Goal: Information Seeking & Learning: Learn about a topic

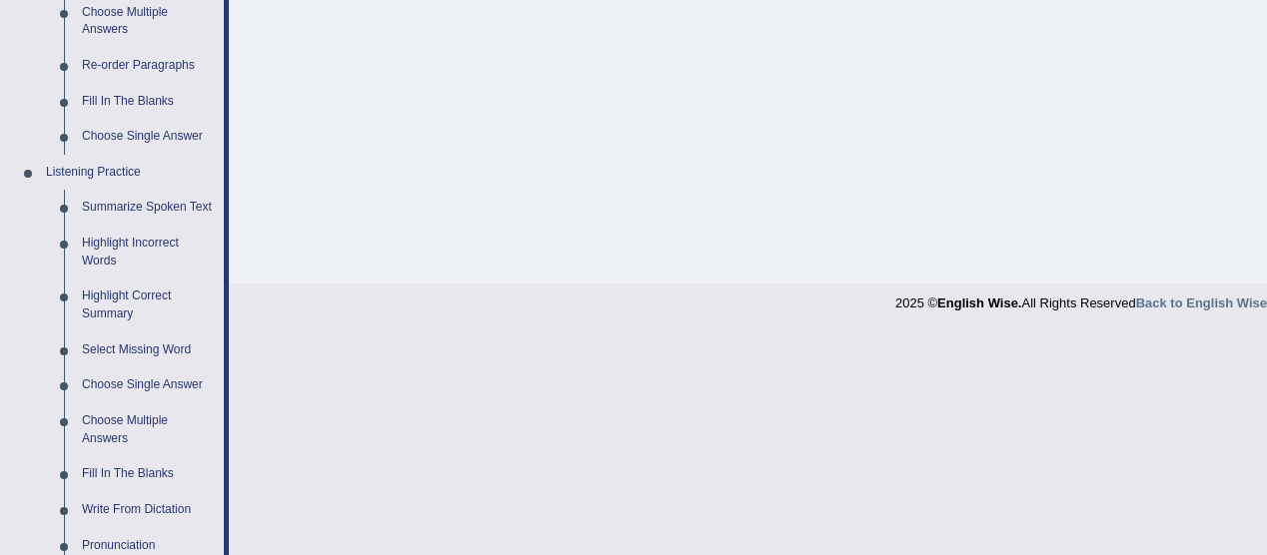
scroll to position [715, 0]
click at [164, 243] on link "Highlight Incorrect Words" at bounding box center [148, 252] width 151 height 53
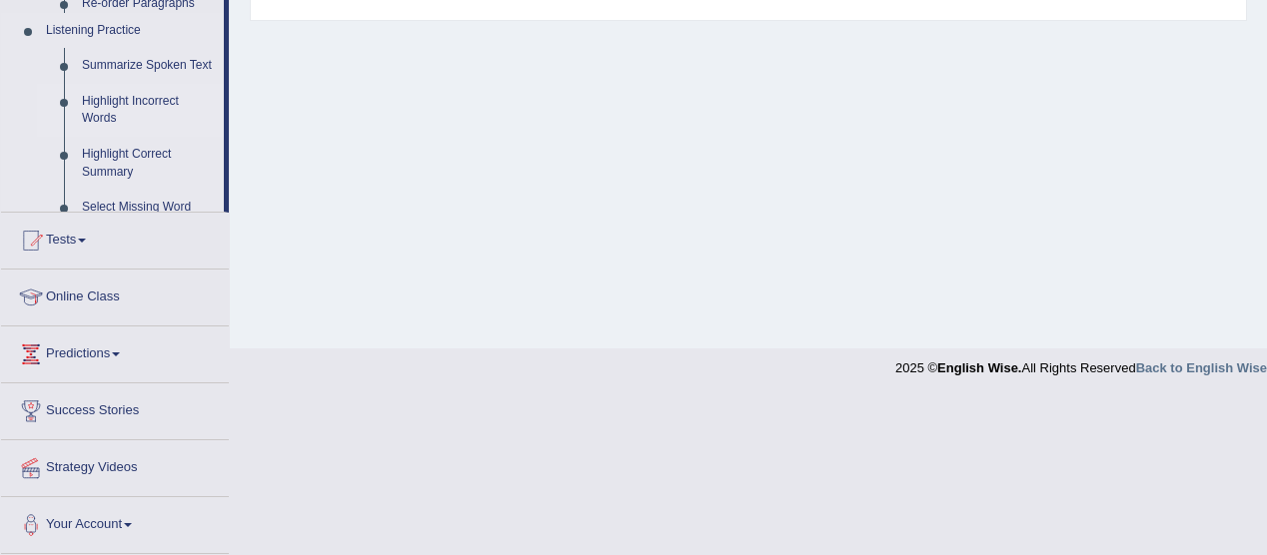
scroll to position [462, 0]
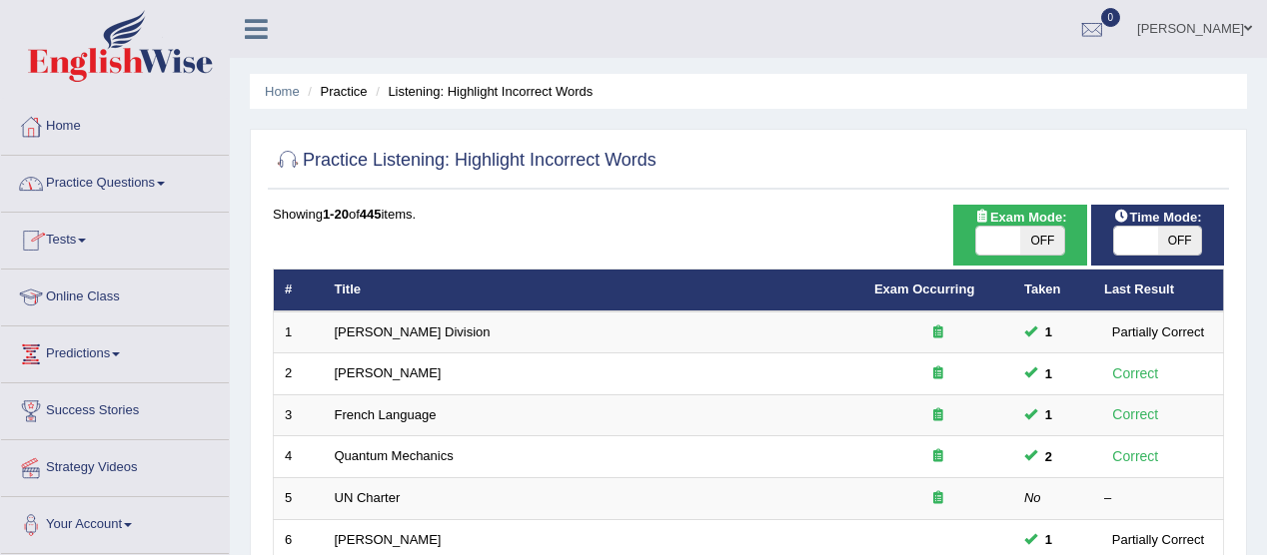
click at [164, 182] on span at bounding box center [161, 184] width 8 height 4
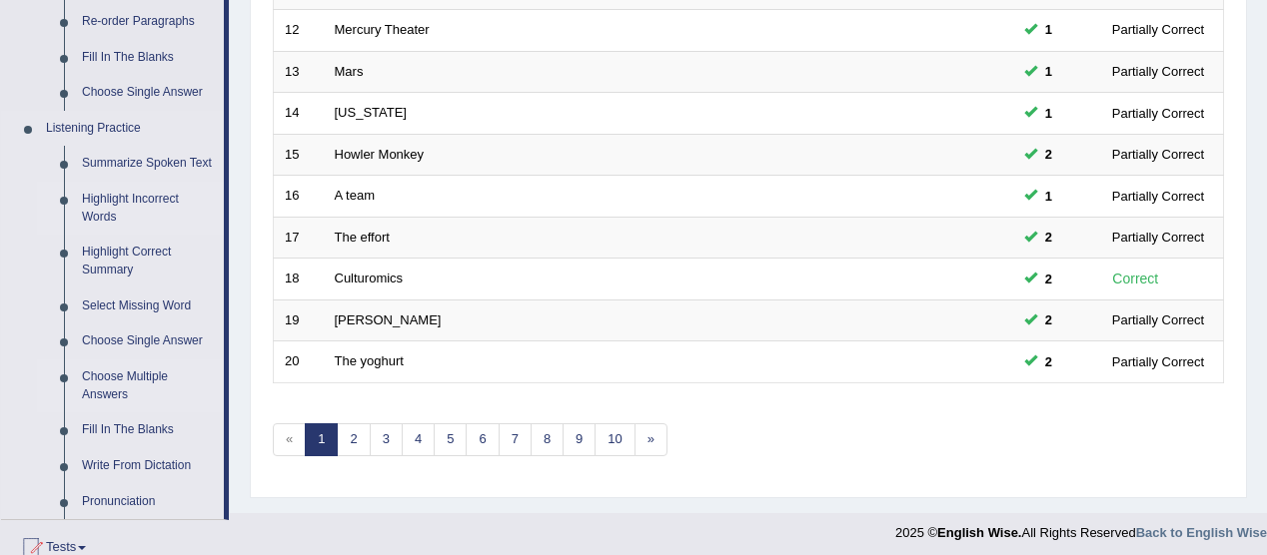
scroll to position [761, 0]
click at [194, 338] on link "Choose Single Answer" at bounding box center [148, 340] width 151 height 36
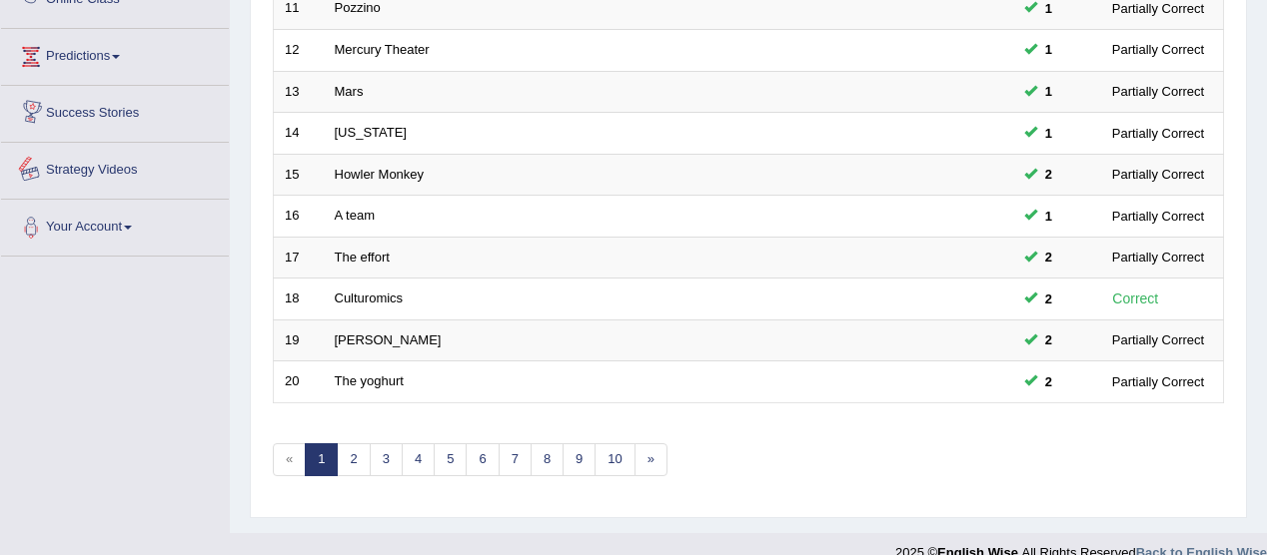
scroll to position [1023, 0]
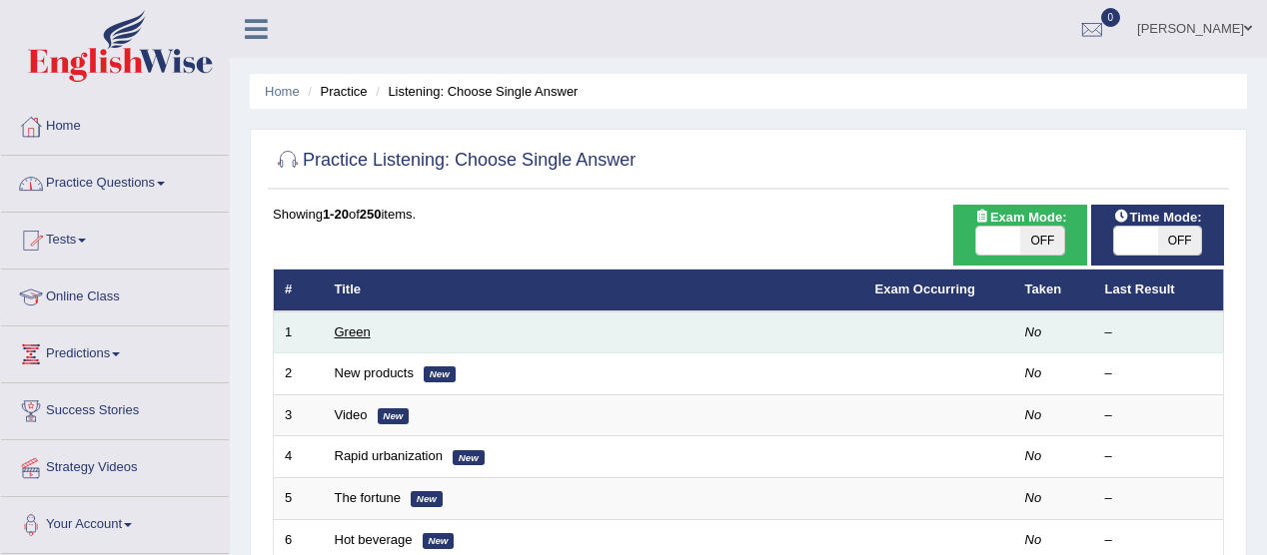
click at [352, 335] on link "Green" at bounding box center [353, 332] width 36 height 15
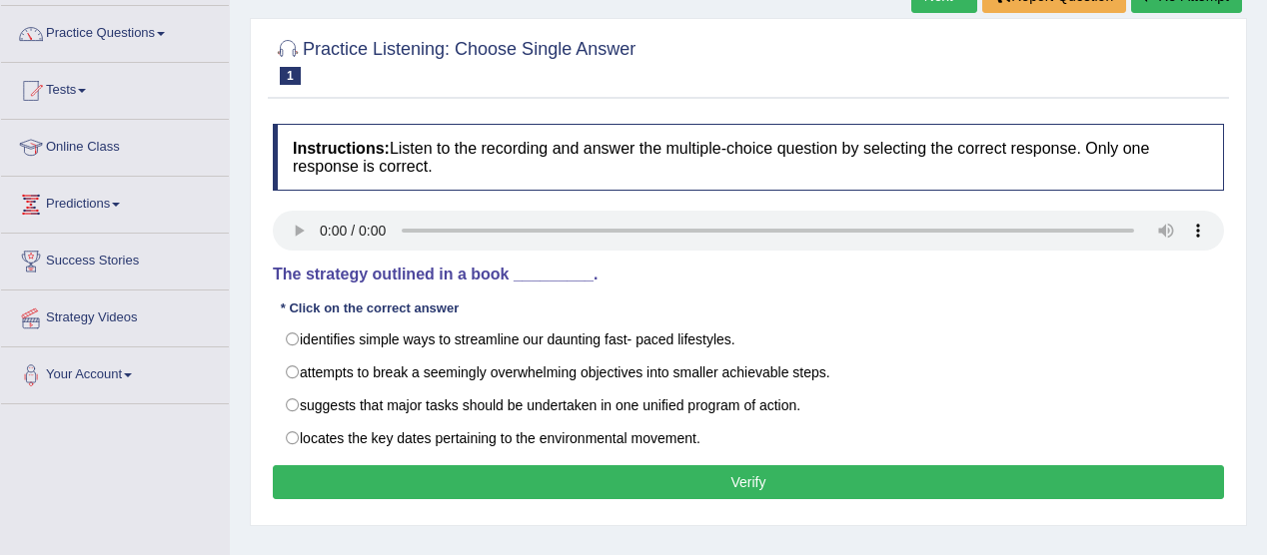
scroll to position [151, 0]
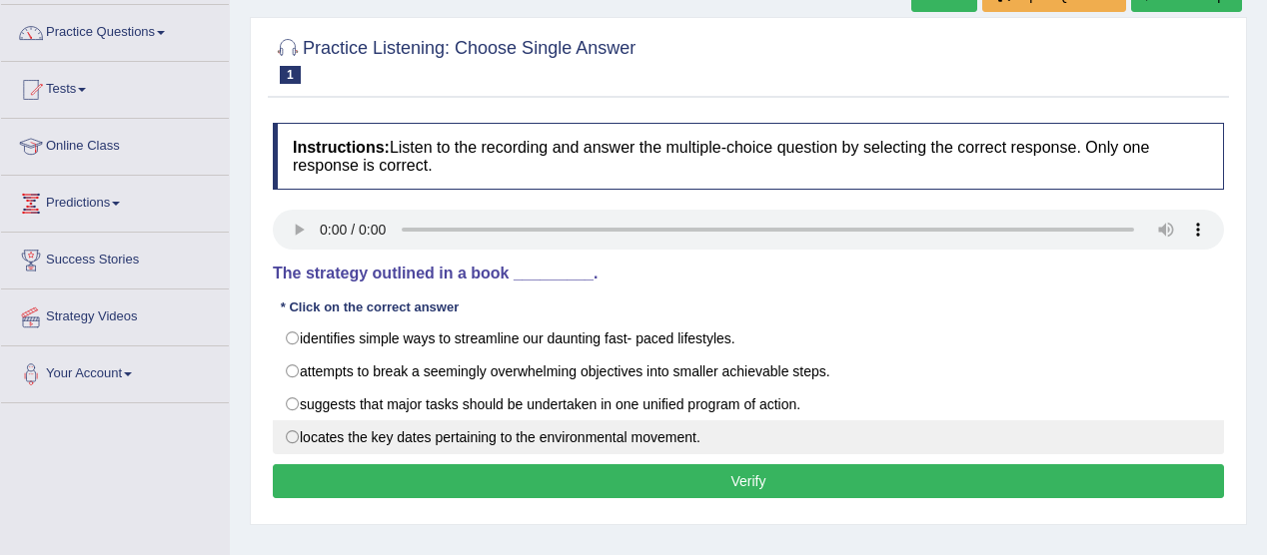
click at [295, 429] on label "locates the key dates pertaining to the environmental movement." at bounding box center [748, 438] width 951 height 34
radio input "true"
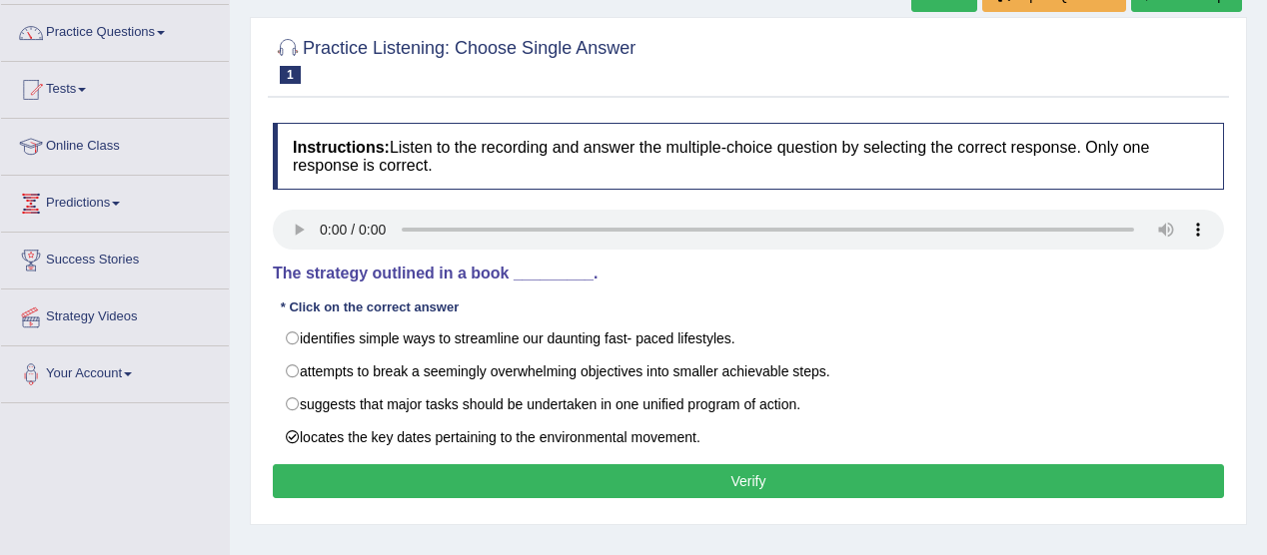
click at [729, 473] on button "Verify" at bounding box center [748, 482] width 951 height 34
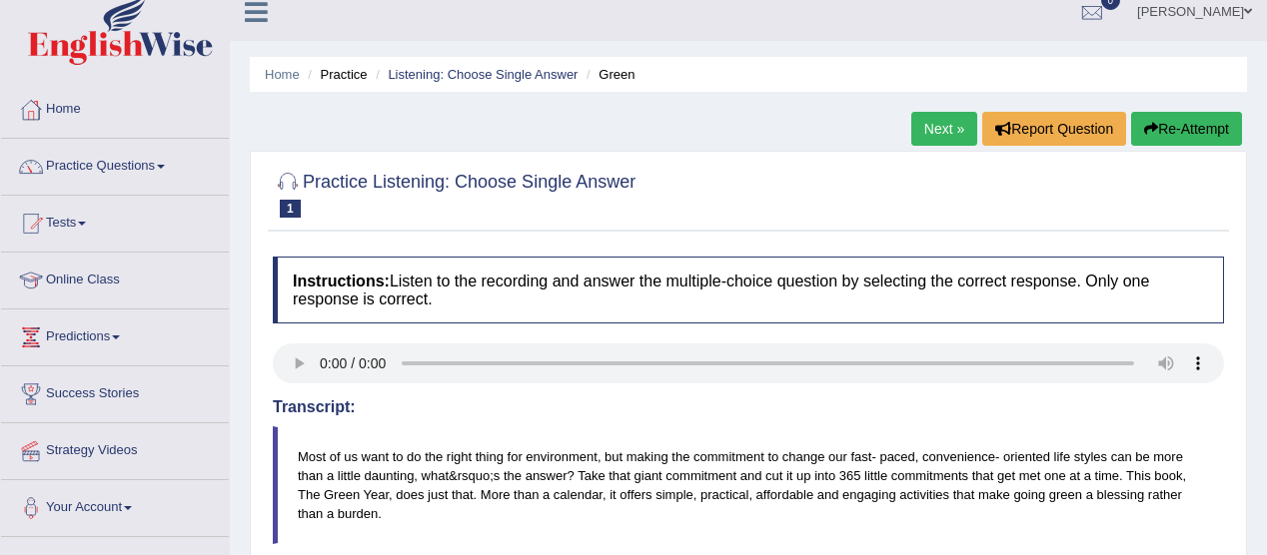
scroll to position [12, 0]
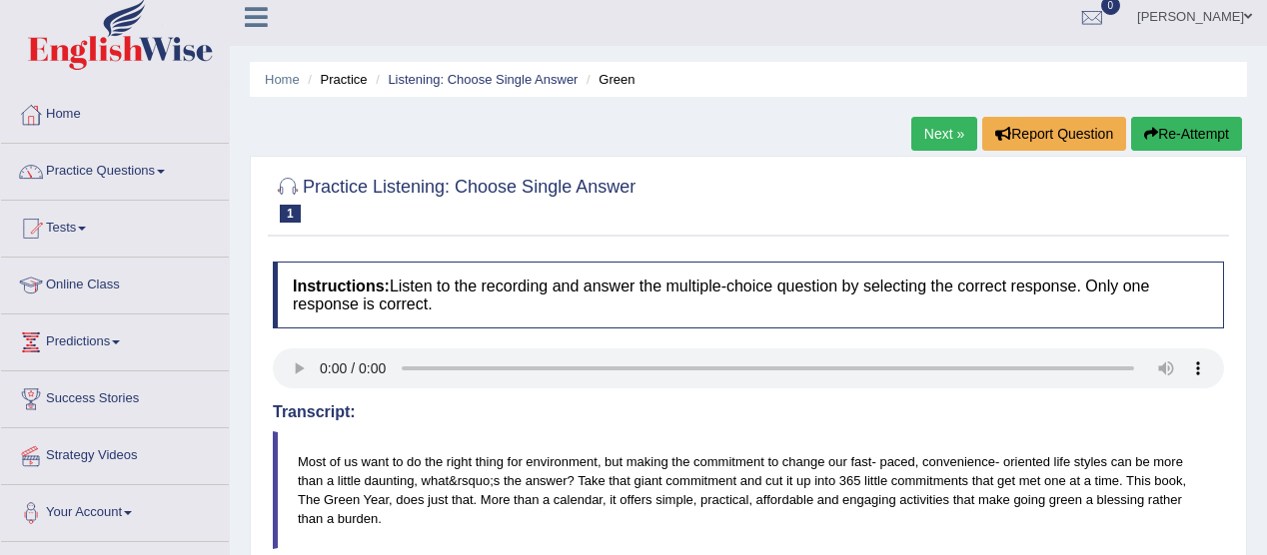
click at [920, 130] on link "Next »" at bounding box center [944, 134] width 66 height 34
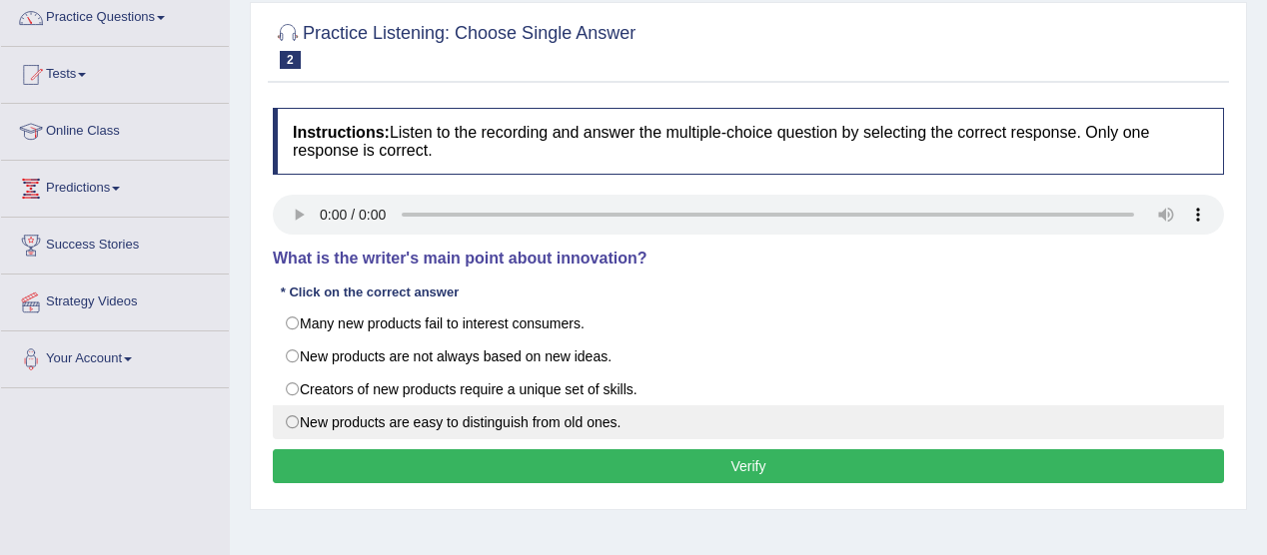
click at [308, 419] on label "New products are easy to distinguish from old ones." at bounding box center [748, 423] width 951 height 34
radio input "true"
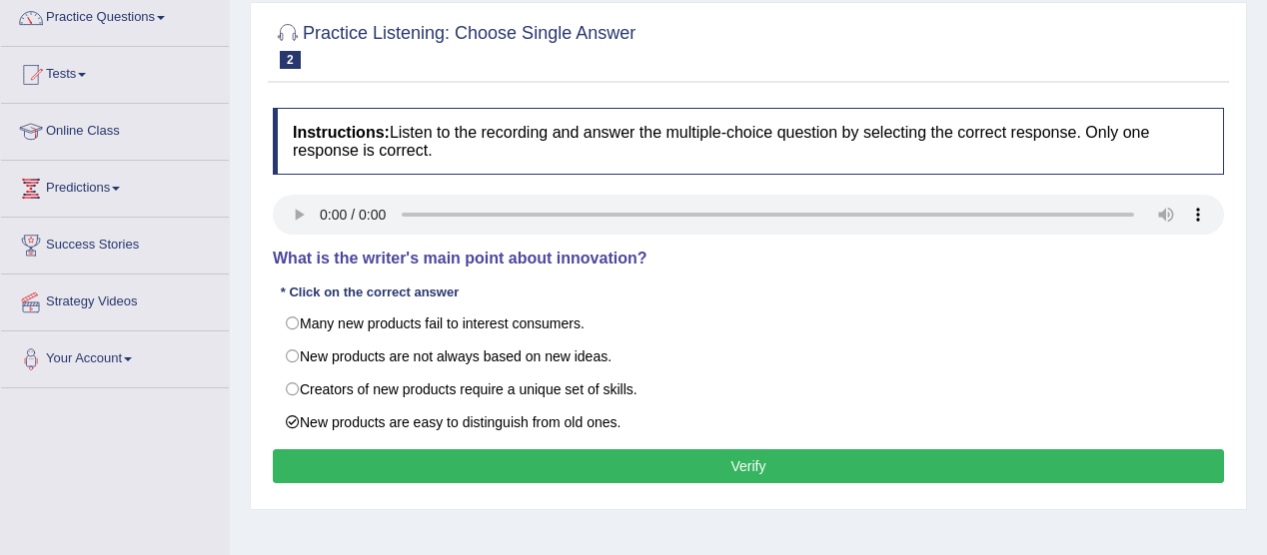
click at [743, 467] on button "Verify" at bounding box center [748, 467] width 951 height 34
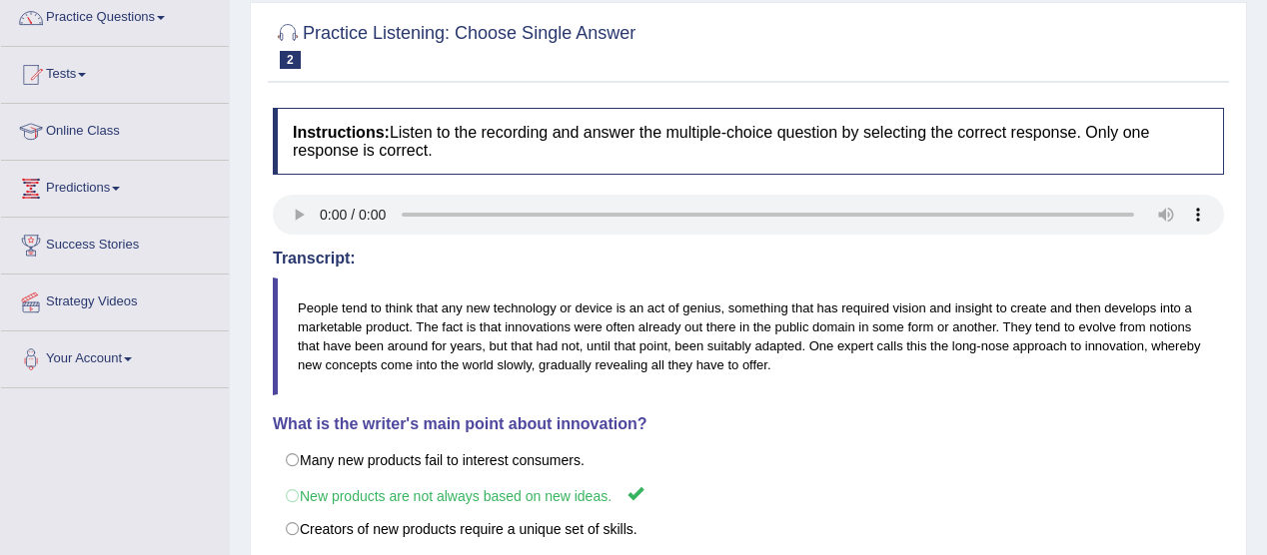
click at [165, 16] on span at bounding box center [161, 18] width 8 height 4
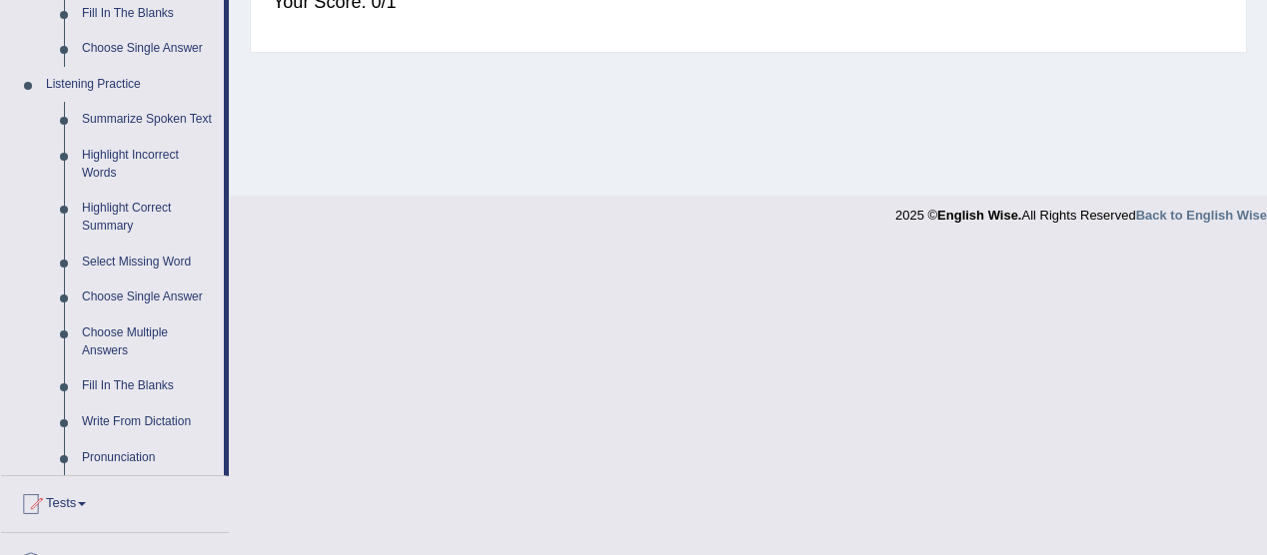
scroll to position [803, 0]
click at [120, 327] on link "Choose Multiple Answers" at bounding box center [148, 342] width 151 height 53
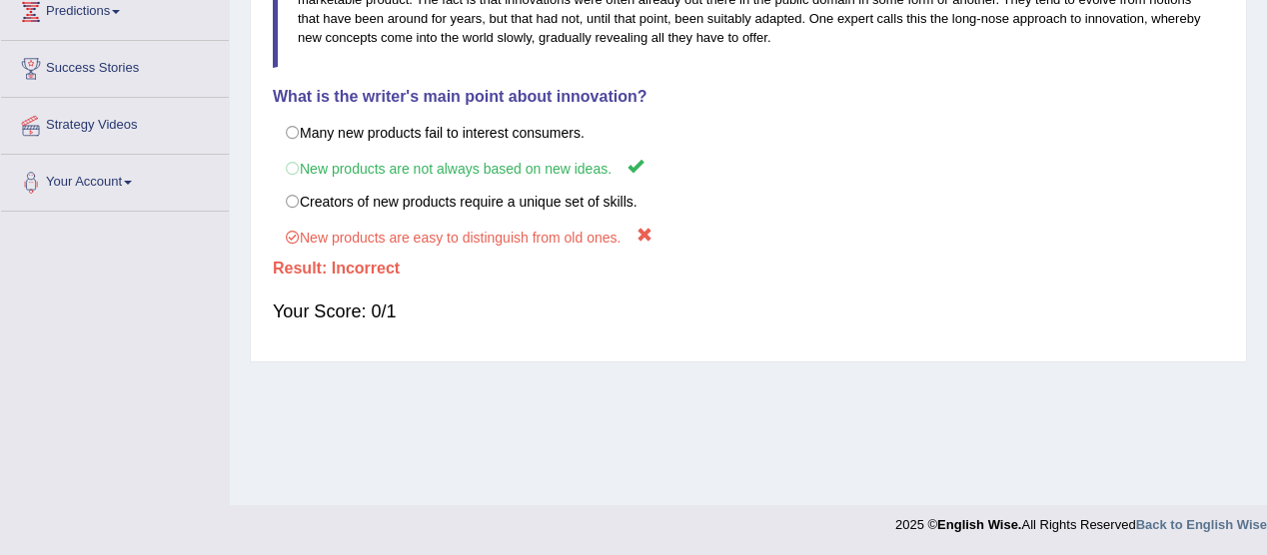
scroll to position [374, 0]
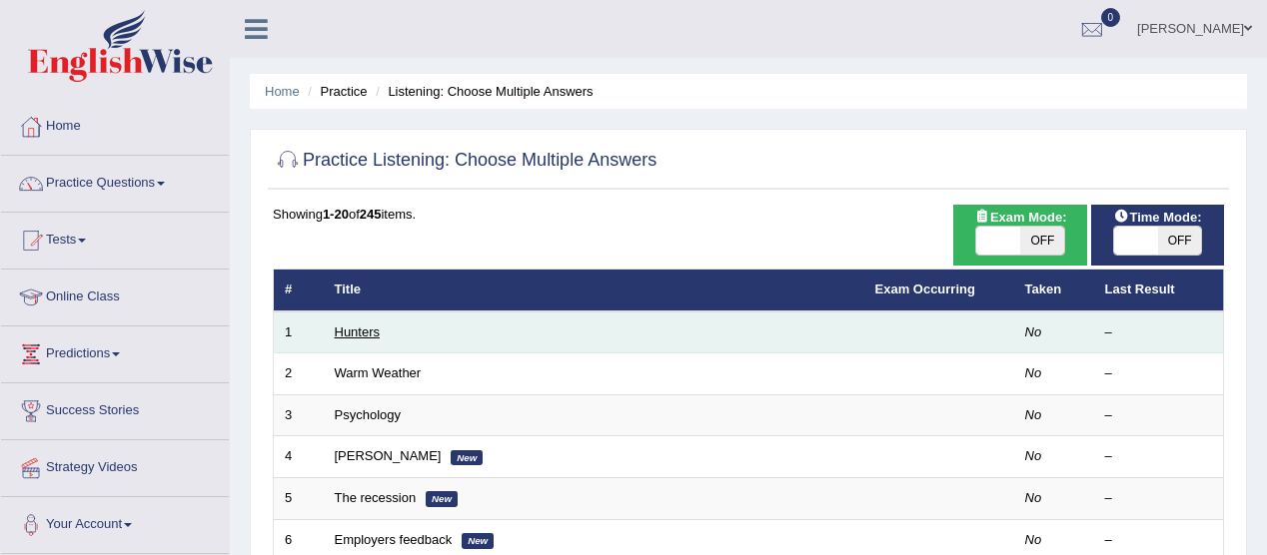
click at [362, 326] on link "Hunters" at bounding box center [358, 332] width 46 height 15
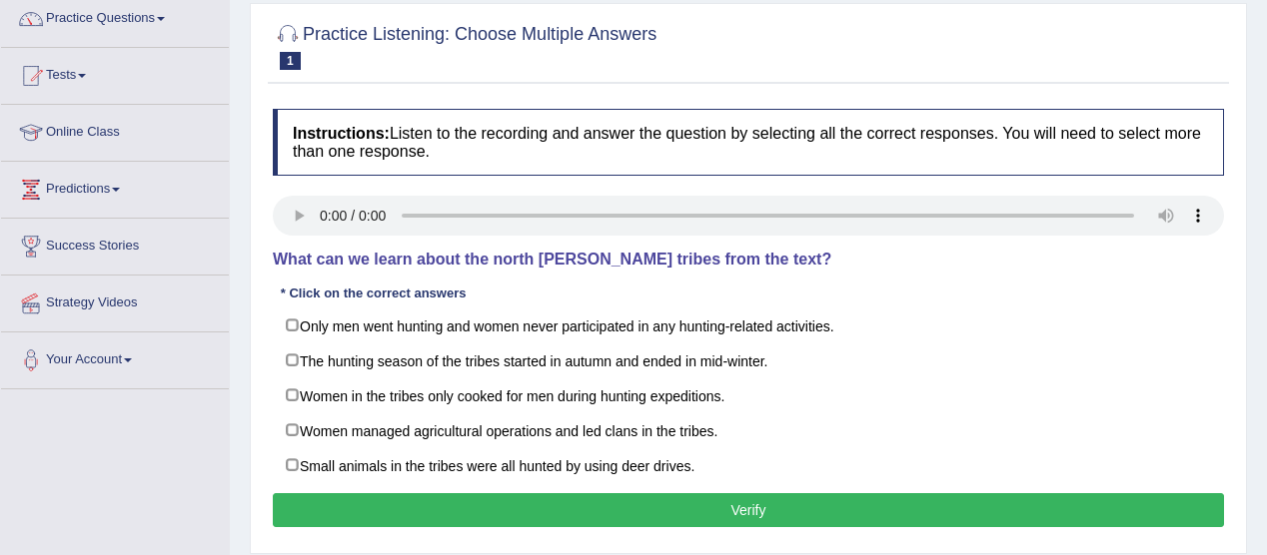
scroll to position [166, 0]
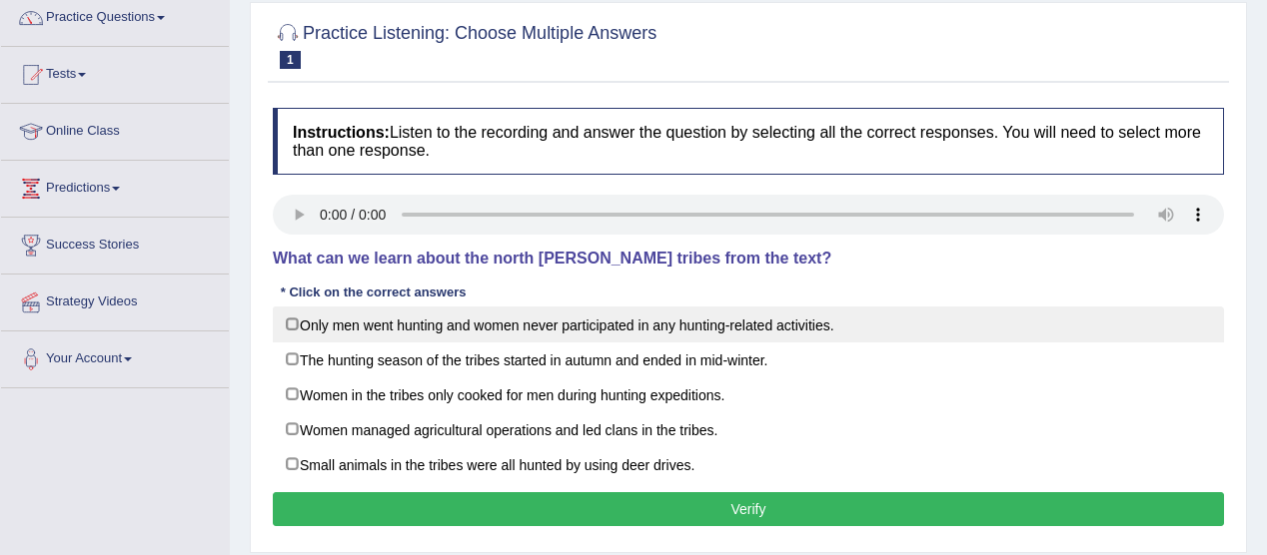
click at [509, 315] on label "Only men went hunting and women never participated in any hunting-related activ…" at bounding box center [748, 325] width 951 height 36
checkbox input "true"
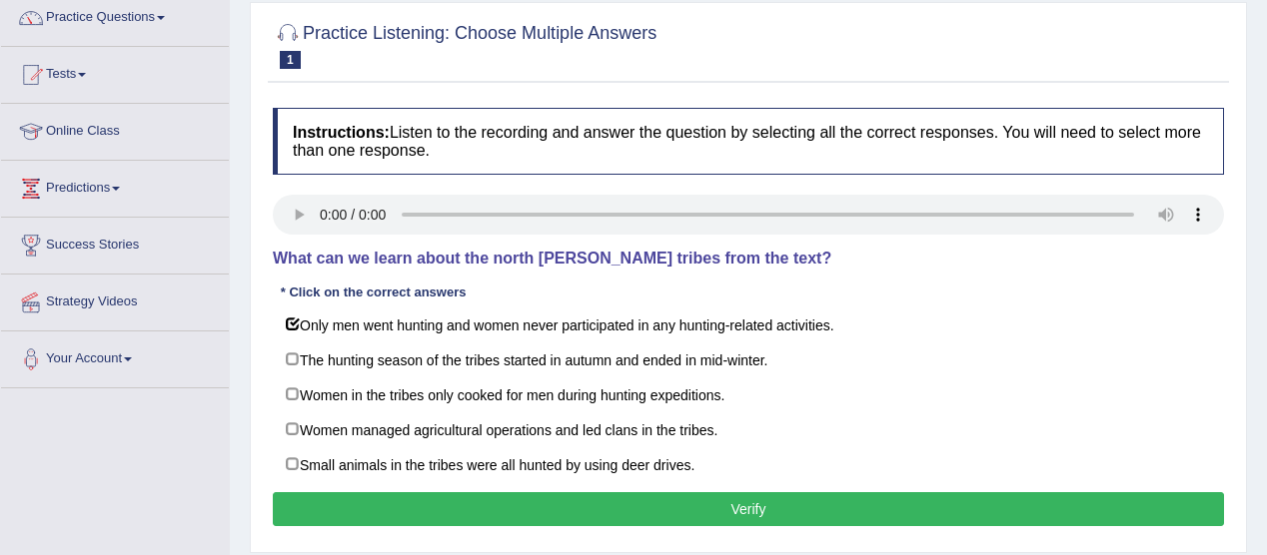
click at [759, 500] on button "Verify" at bounding box center [748, 509] width 951 height 34
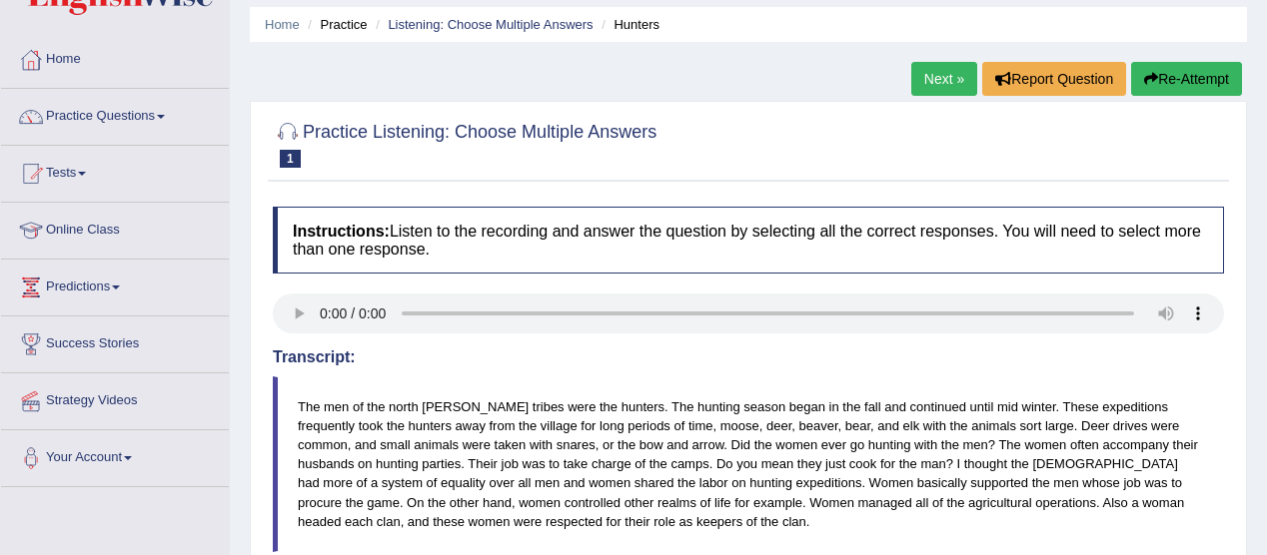
scroll to position [62, 0]
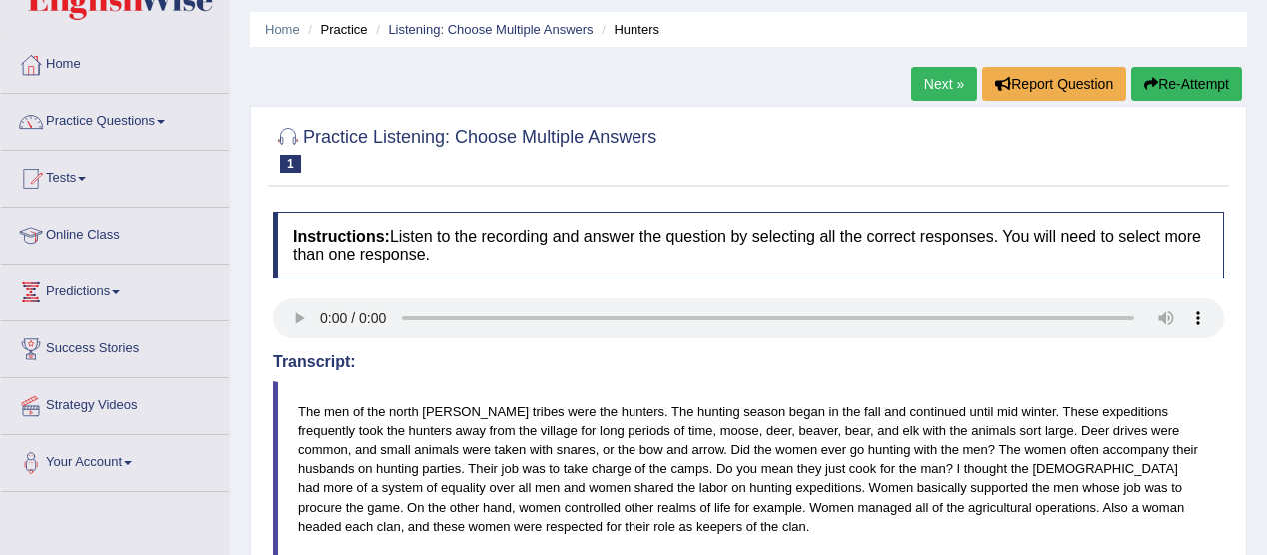
click at [939, 83] on link "Next »" at bounding box center [944, 84] width 66 height 34
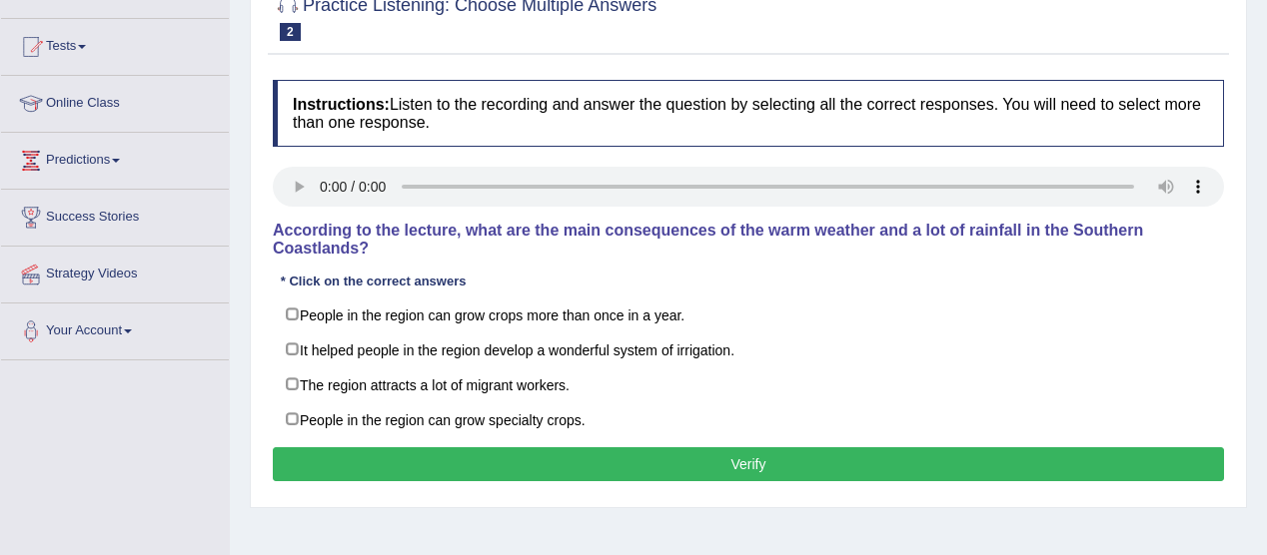
scroll to position [249, 0]
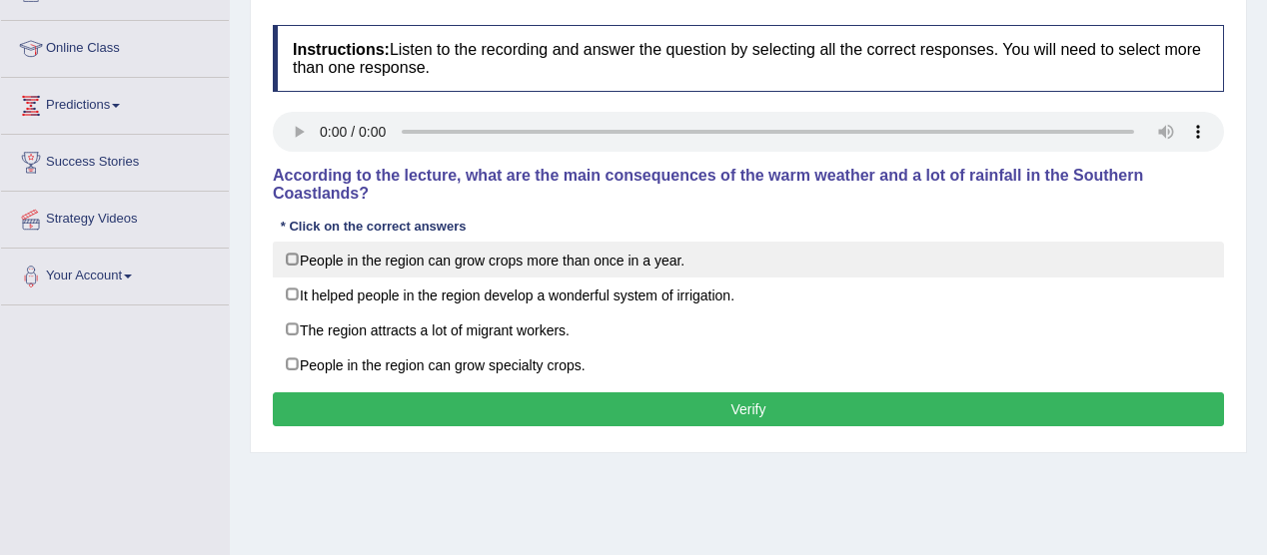
click at [294, 251] on label "People in the region can grow crops more than once in a year." at bounding box center [748, 260] width 951 height 36
checkbox input "true"
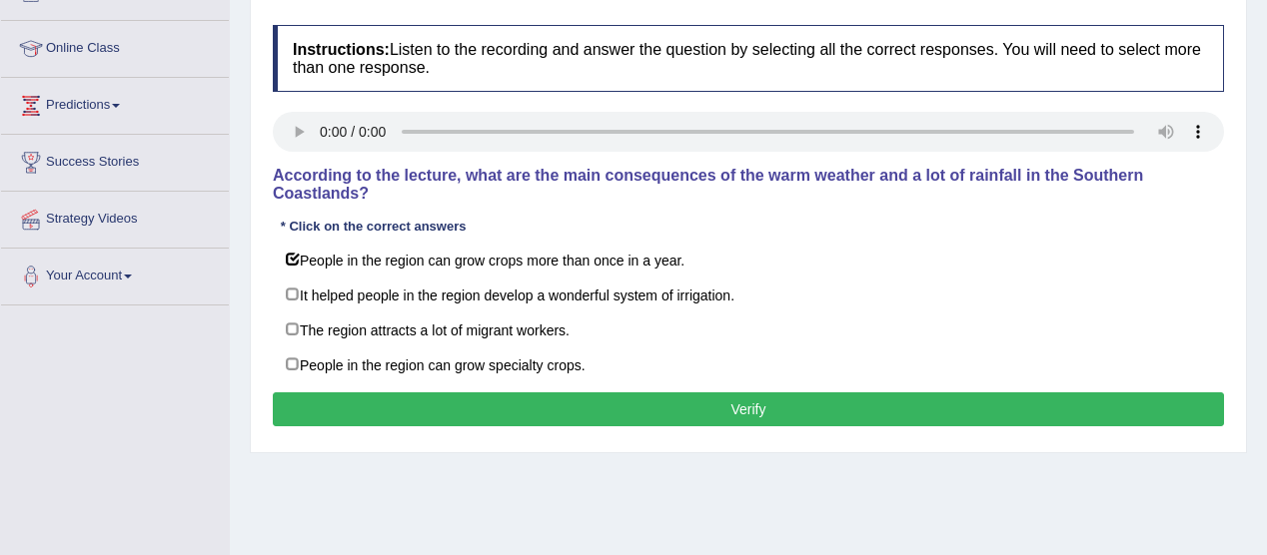
click at [746, 396] on button "Verify" at bounding box center [748, 410] width 951 height 34
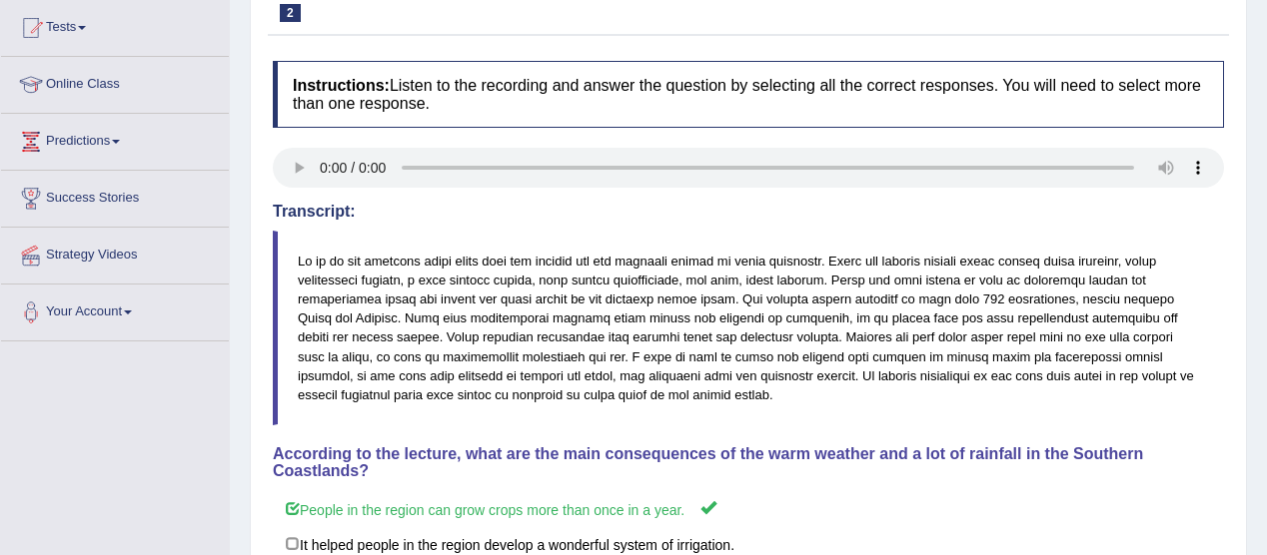
scroll to position [0, 0]
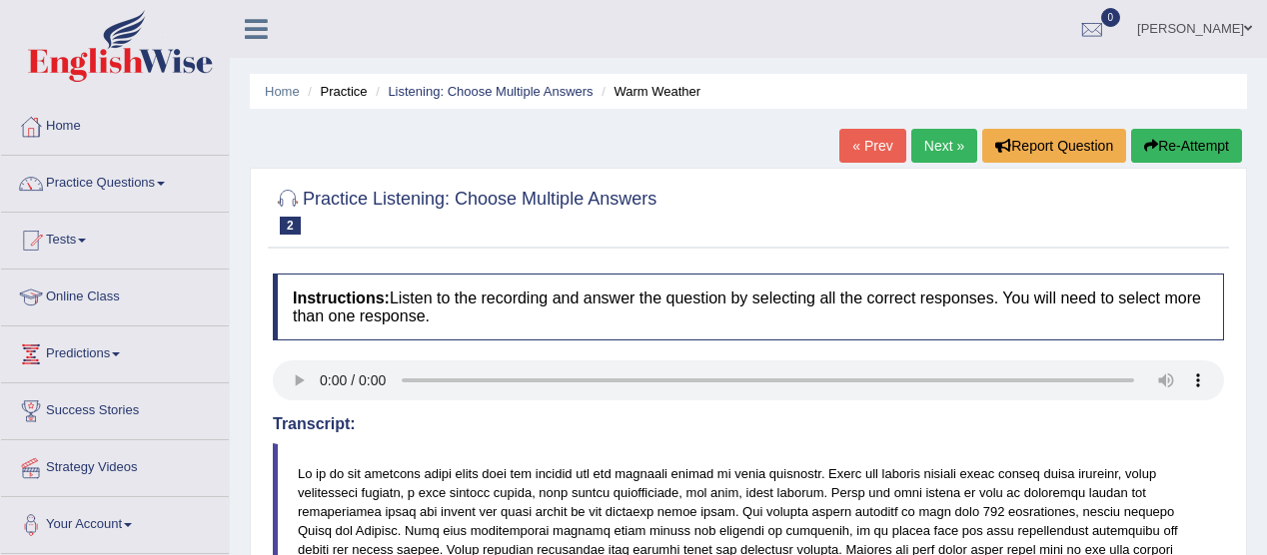
click at [166, 177] on link "Practice Questions" at bounding box center [115, 181] width 228 height 50
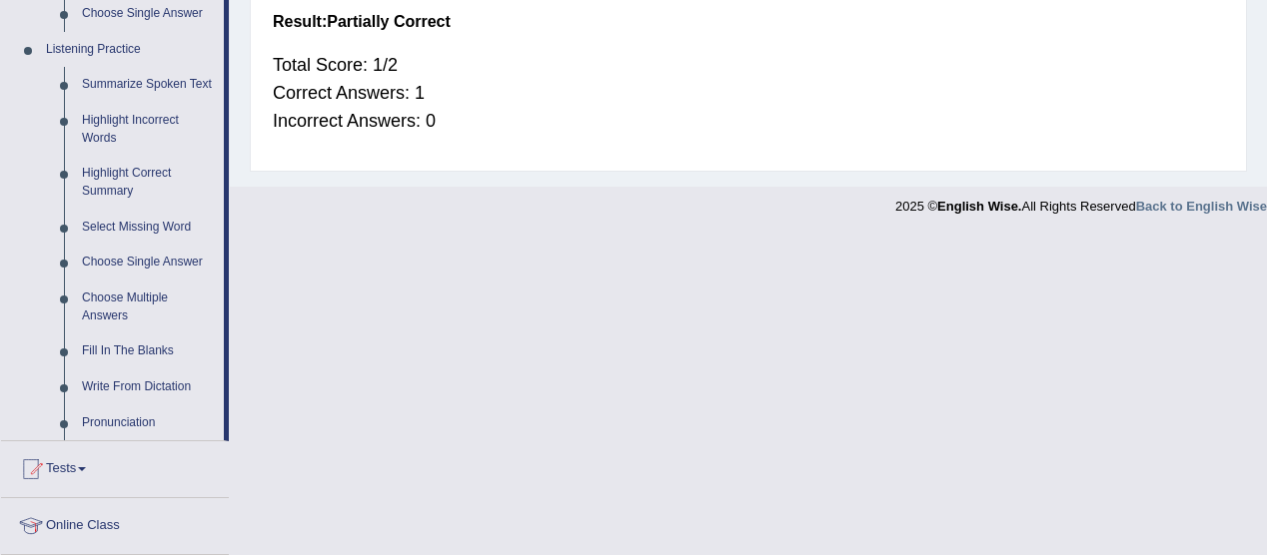
scroll to position [855, 0]
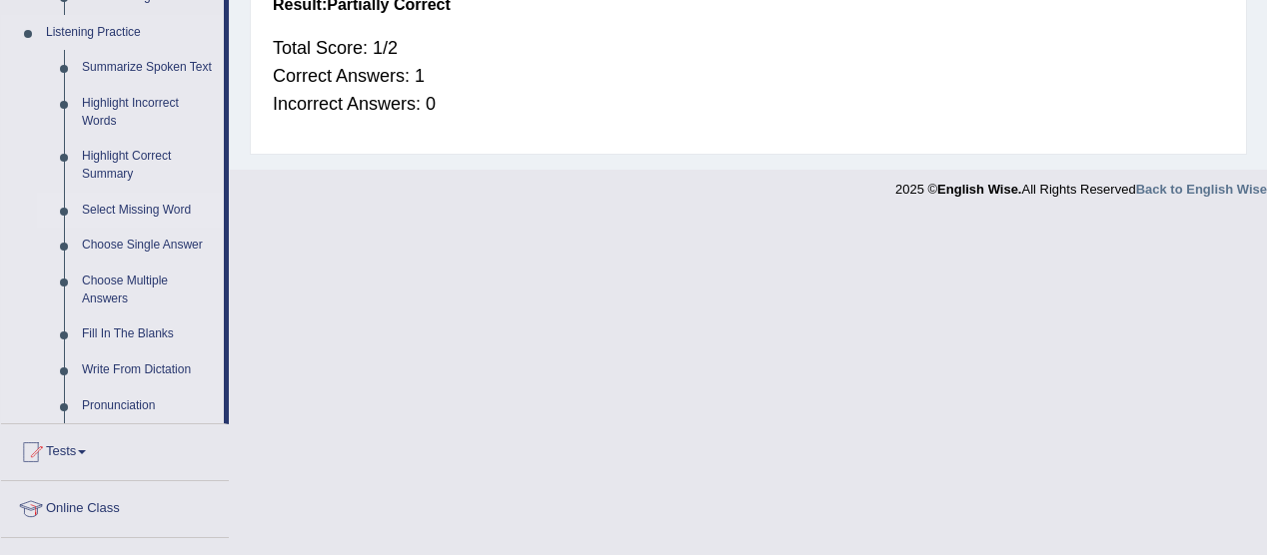
click at [126, 203] on link "Select Missing Word" at bounding box center [148, 211] width 151 height 36
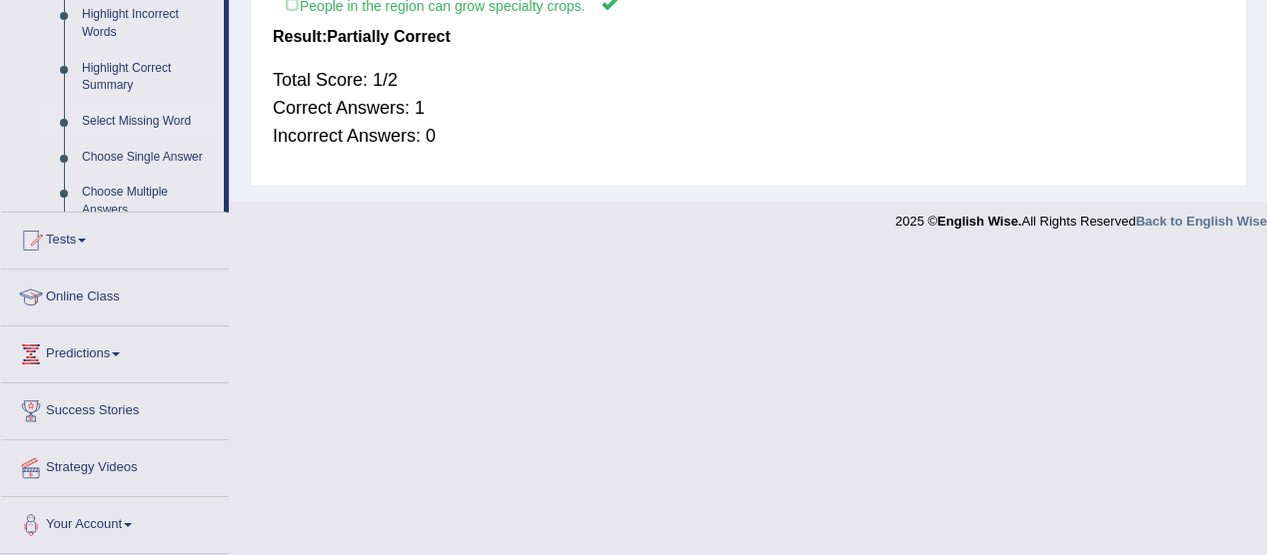
scroll to position [517, 0]
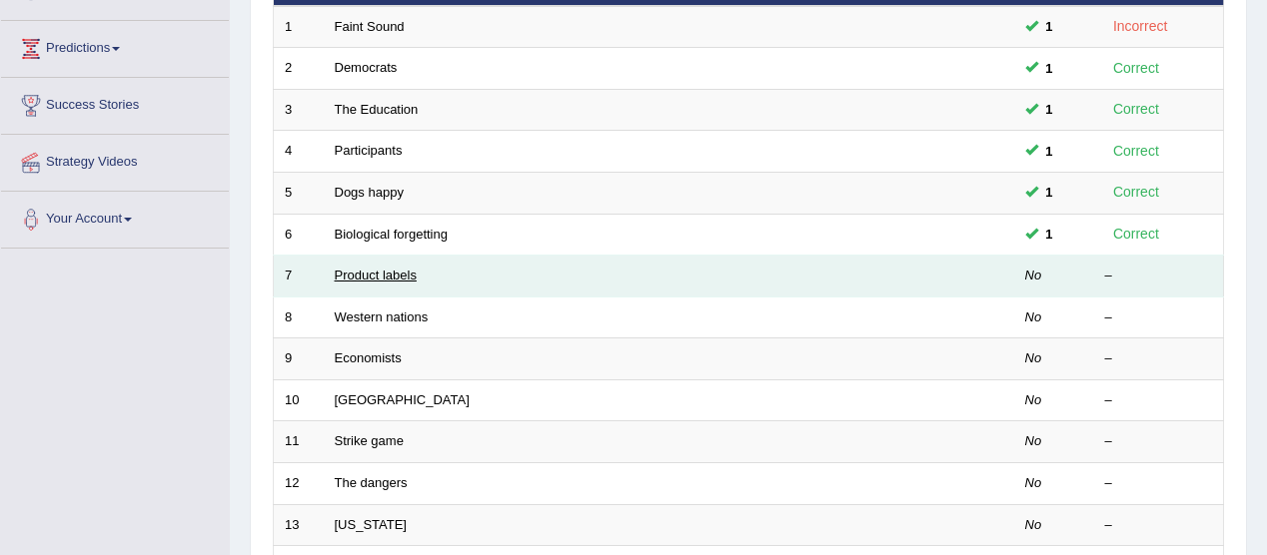
click at [409, 275] on link "Product labels" at bounding box center [376, 275] width 82 height 15
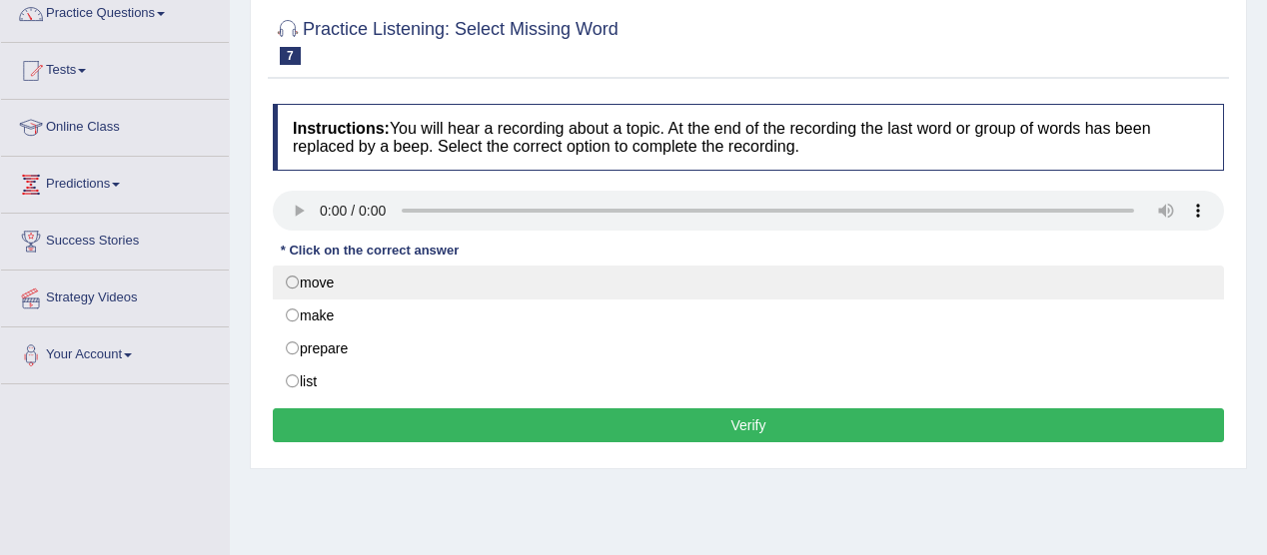
scroll to position [173, 0]
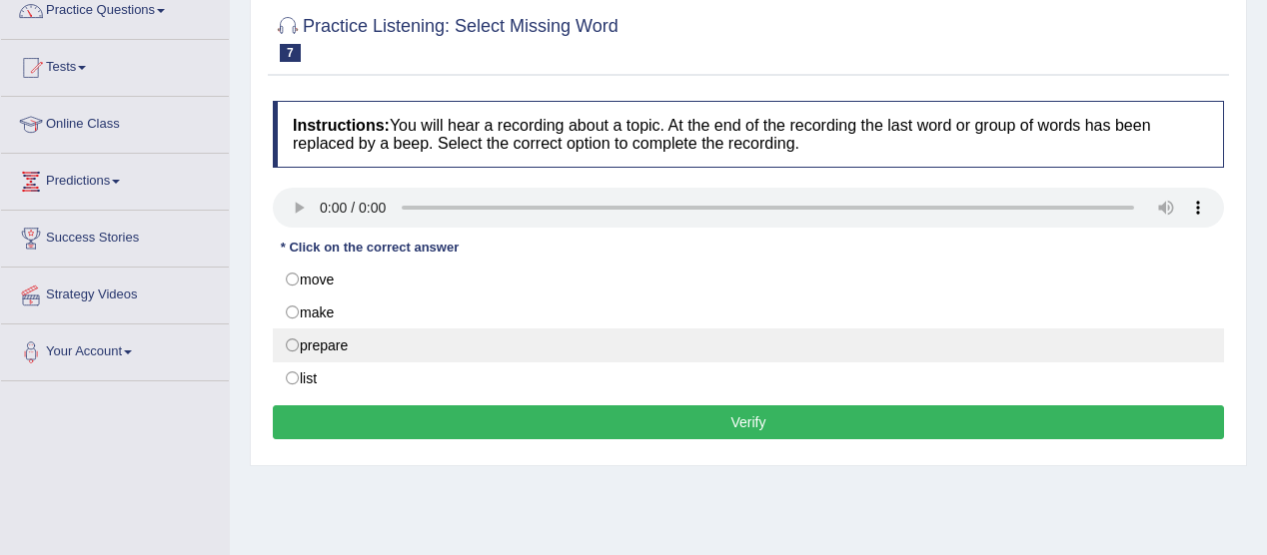
click at [320, 337] on label "prepare" at bounding box center [748, 346] width 951 height 34
radio input "true"
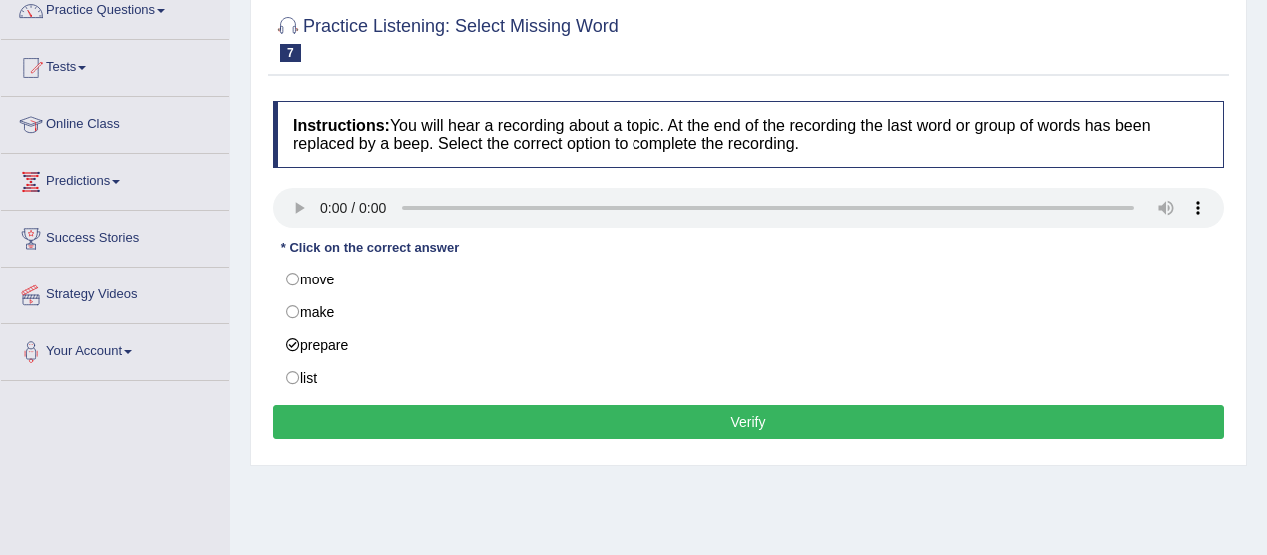
click at [772, 410] on button "Verify" at bounding box center [748, 423] width 951 height 34
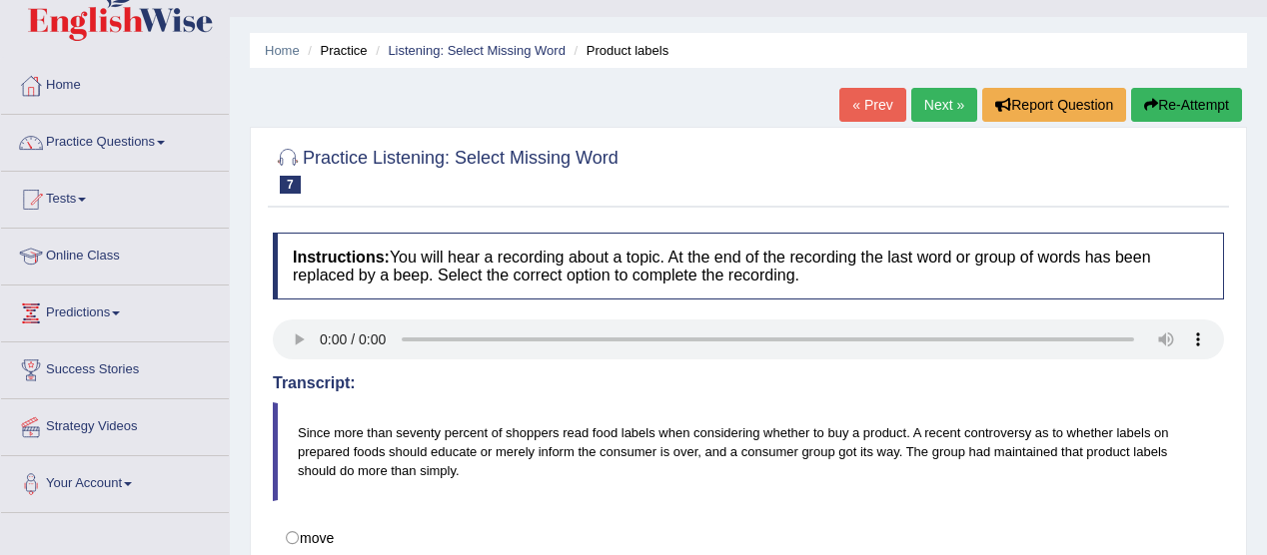
scroll to position [33, 0]
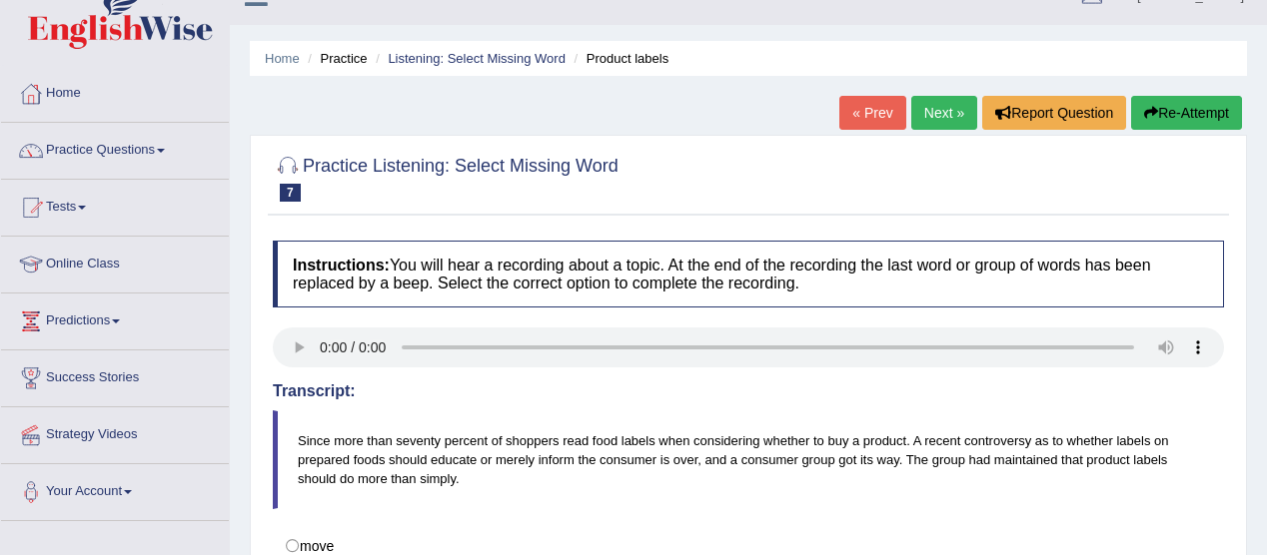
click at [921, 104] on link "Next »" at bounding box center [944, 113] width 66 height 34
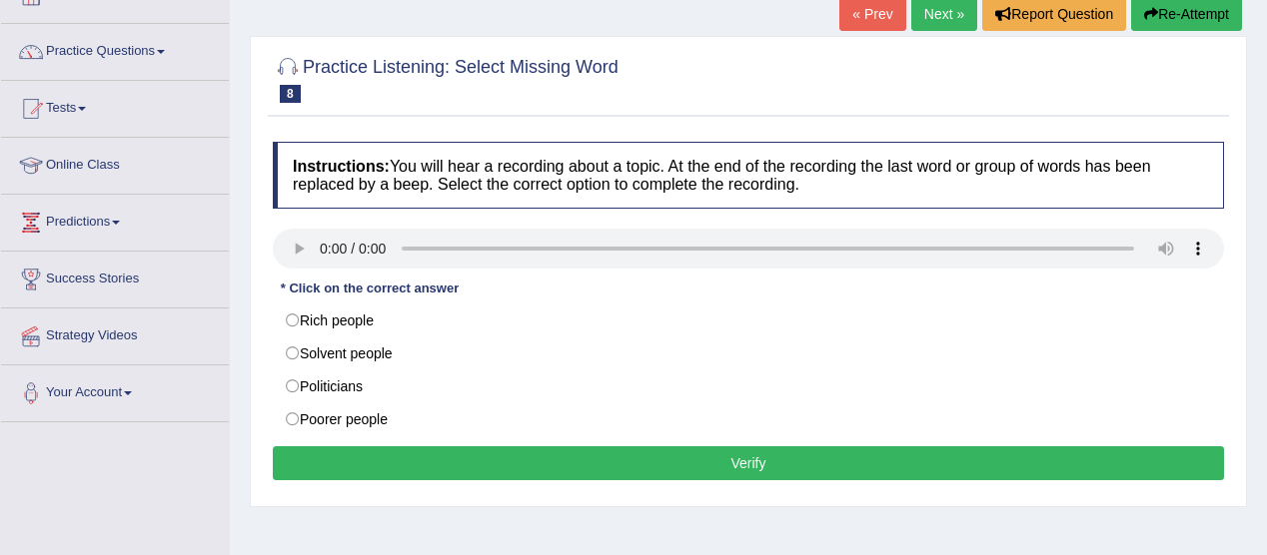
scroll to position [140, 0]
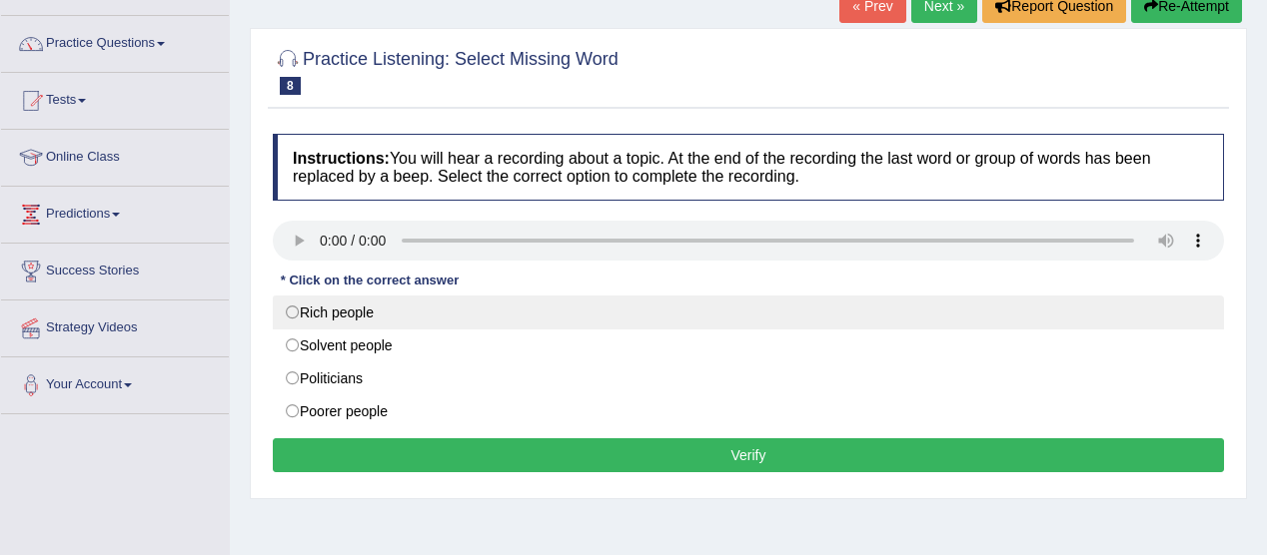
click at [382, 313] on label "Rich people" at bounding box center [748, 313] width 951 height 34
radio input "true"
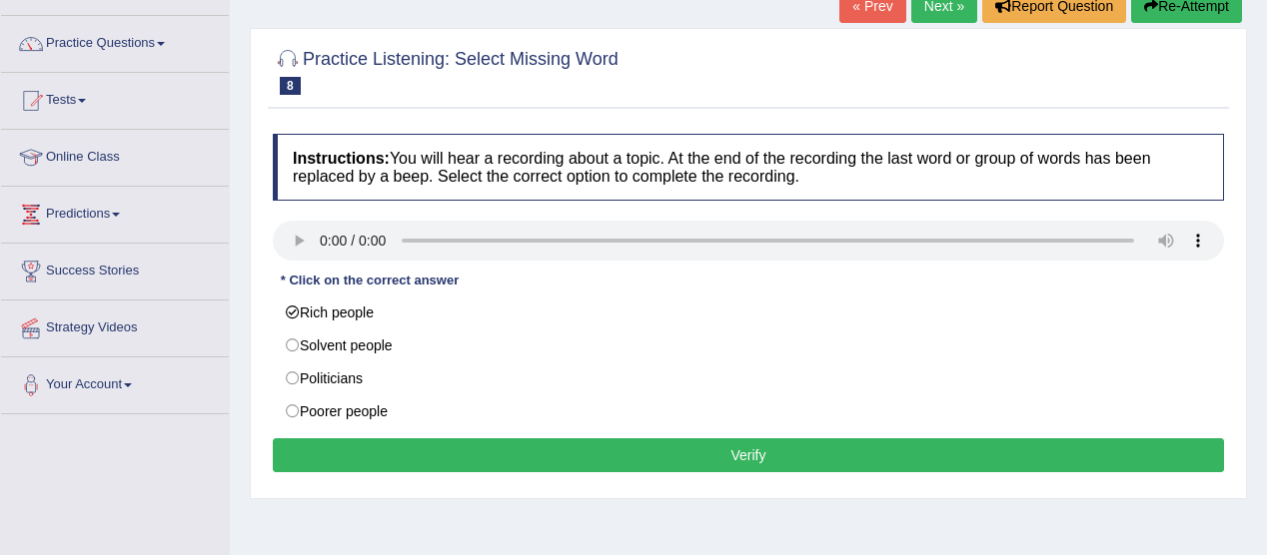
click at [769, 455] on button "Verify" at bounding box center [748, 456] width 951 height 34
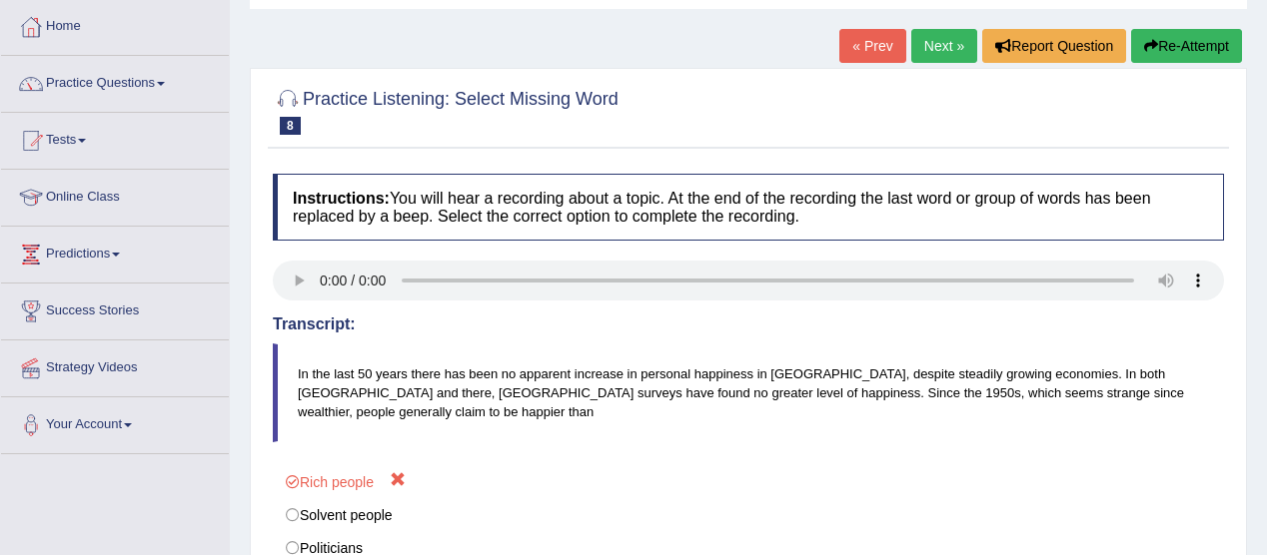
scroll to position [0, 0]
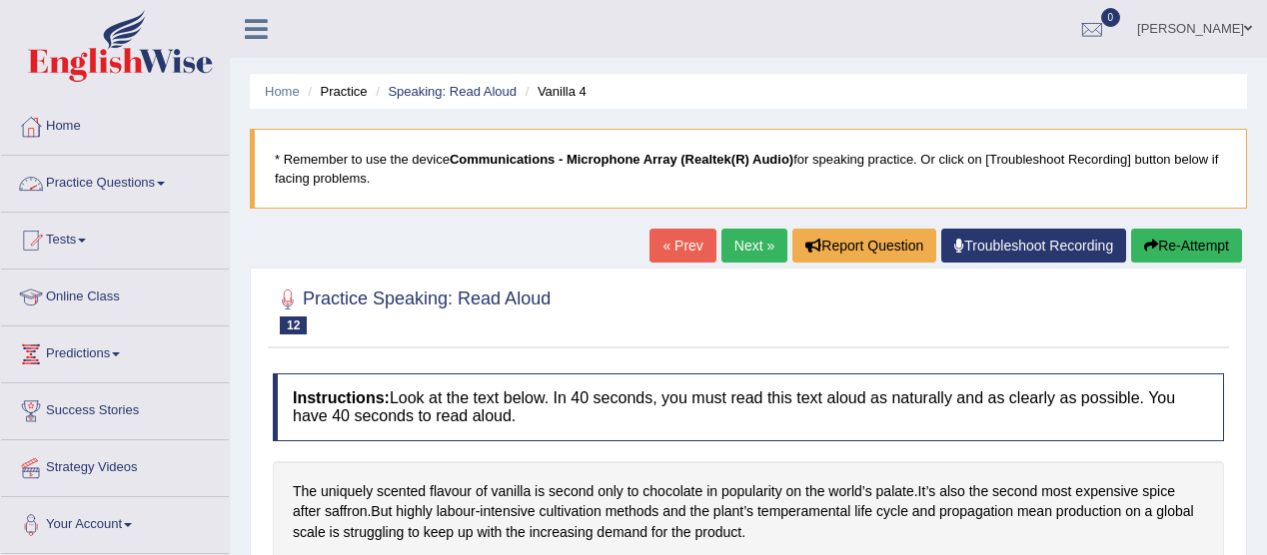
click at [165, 184] on span at bounding box center [161, 184] width 8 height 4
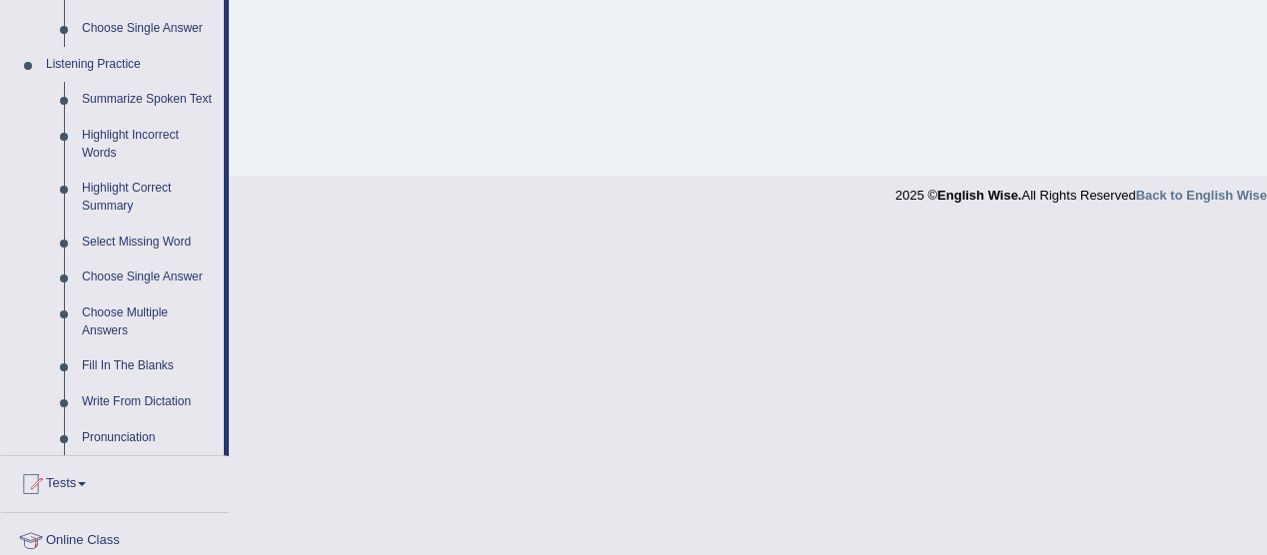
scroll to position [830, 0]
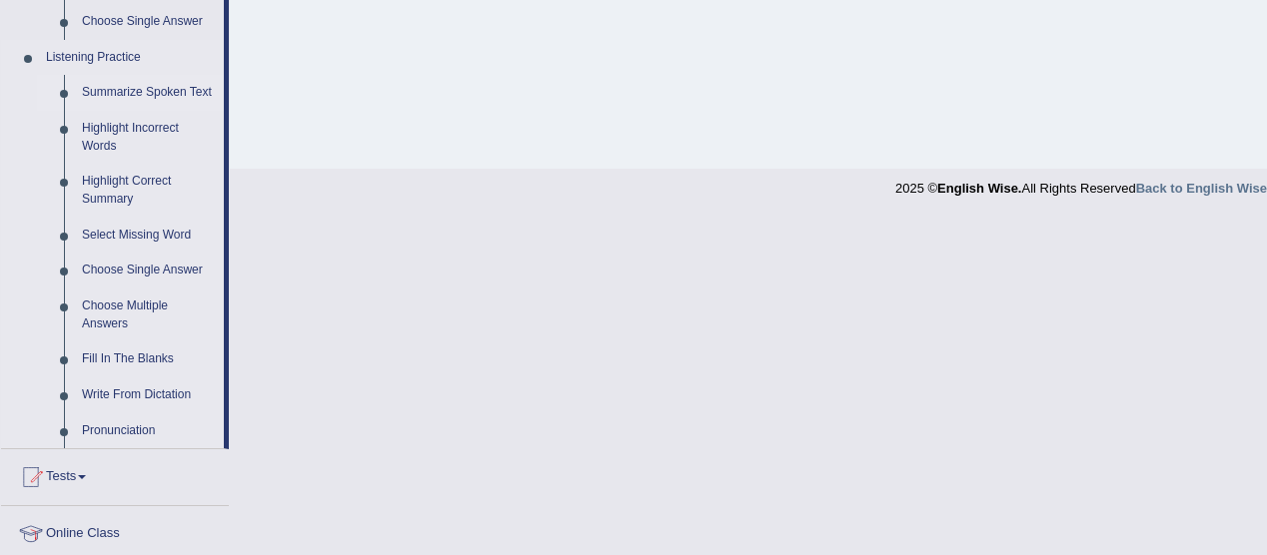
click at [158, 89] on link "Summarize Spoken Text" at bounding box center [148, 93] width 151 height 36
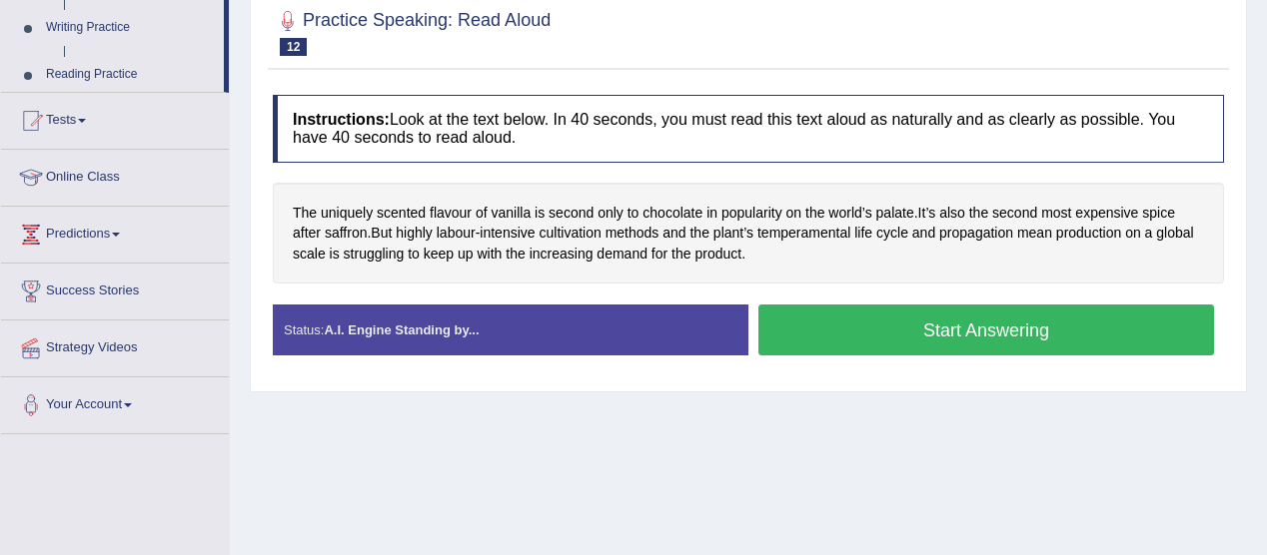
scroll to position [236, 0]
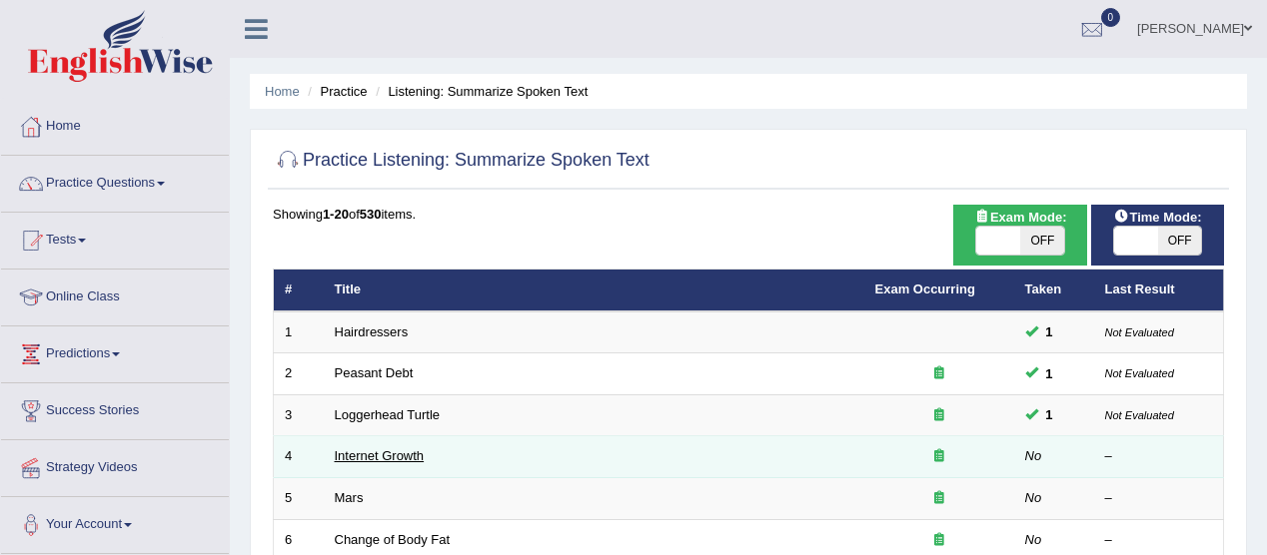
click at [422, 454] on link "Internet Growth" at bounding box center [380, 456] width 90 height 15
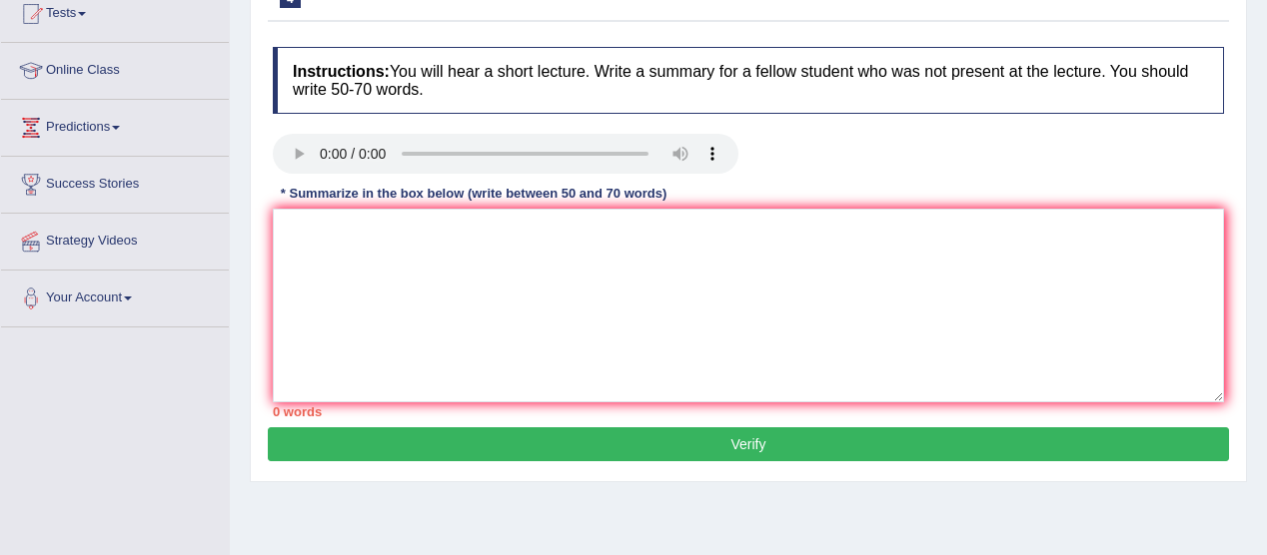
scroll to position [267, 0]
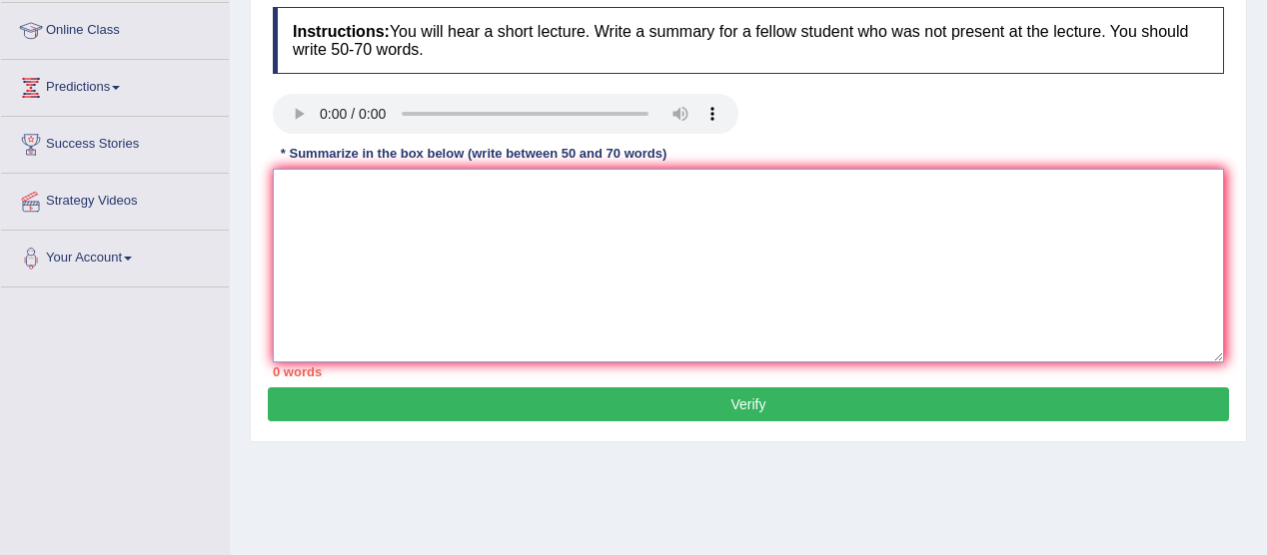
click at [289, 183] on textarea at bounding box center [748, 266] width 951 height 194
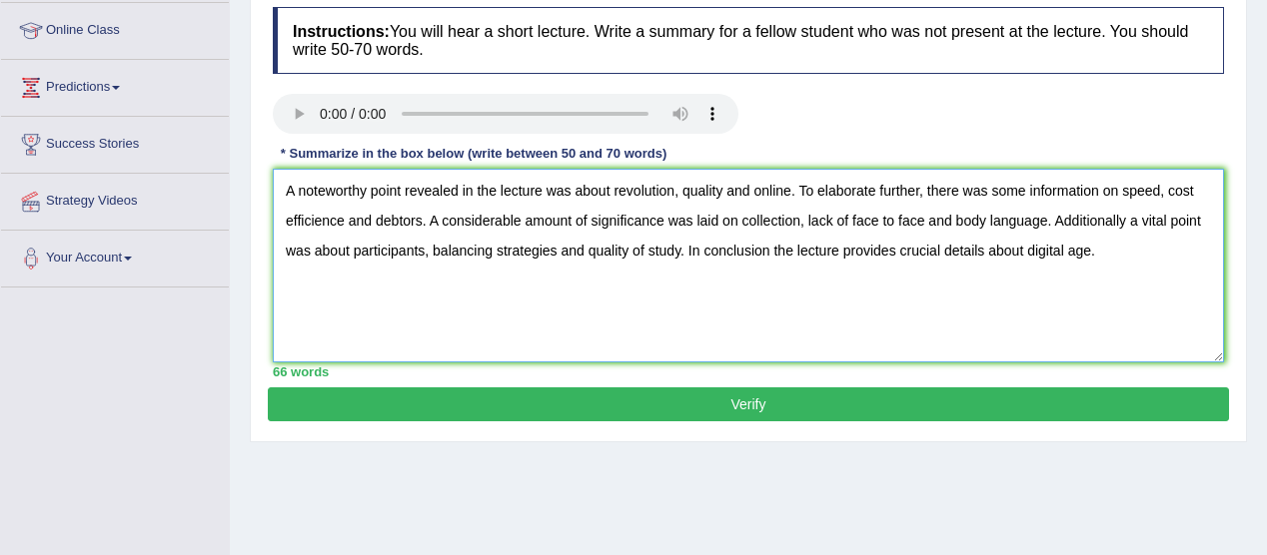
click at [346, 219] on textarea "A noteworthy point revealed in the lecture was about revolution, quality and on…" at bounding box center [748, 266] width 951 height 194
click at [723, 189] on textarea "A noteworthy point revealed in the lecture was about revolution, quality and on…" at bounding box center [748, 266] width 951 height 194
type textarea "A noteworthy point revealed in the lecture was about revolution, quality, and o…"
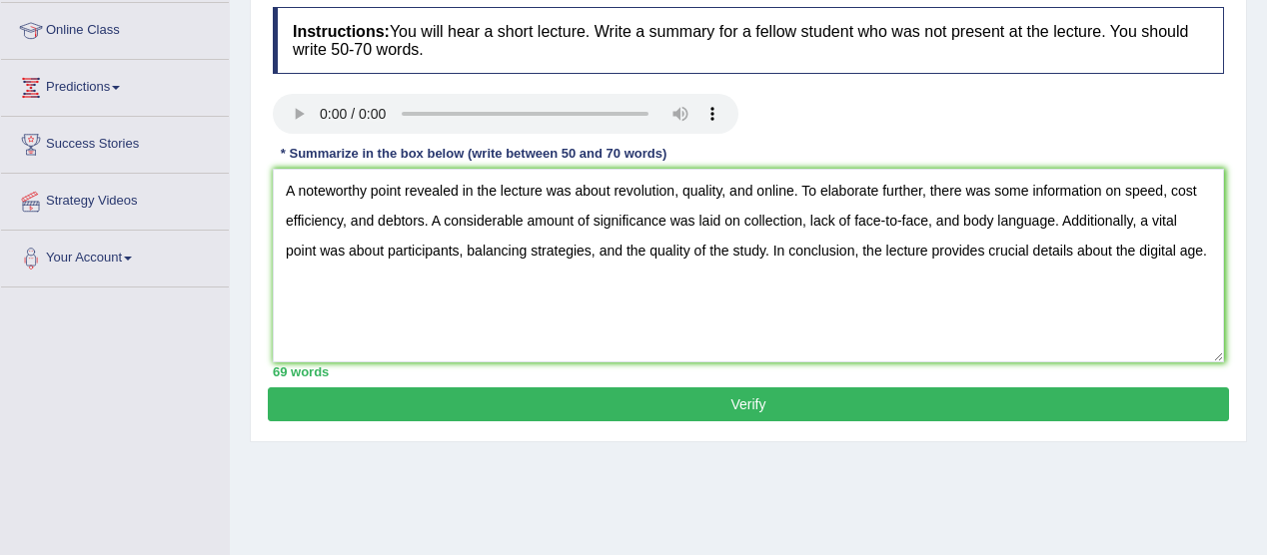
click at [755, 397] on button "Verify" at bounding box center [748, 405] width 961 height 34
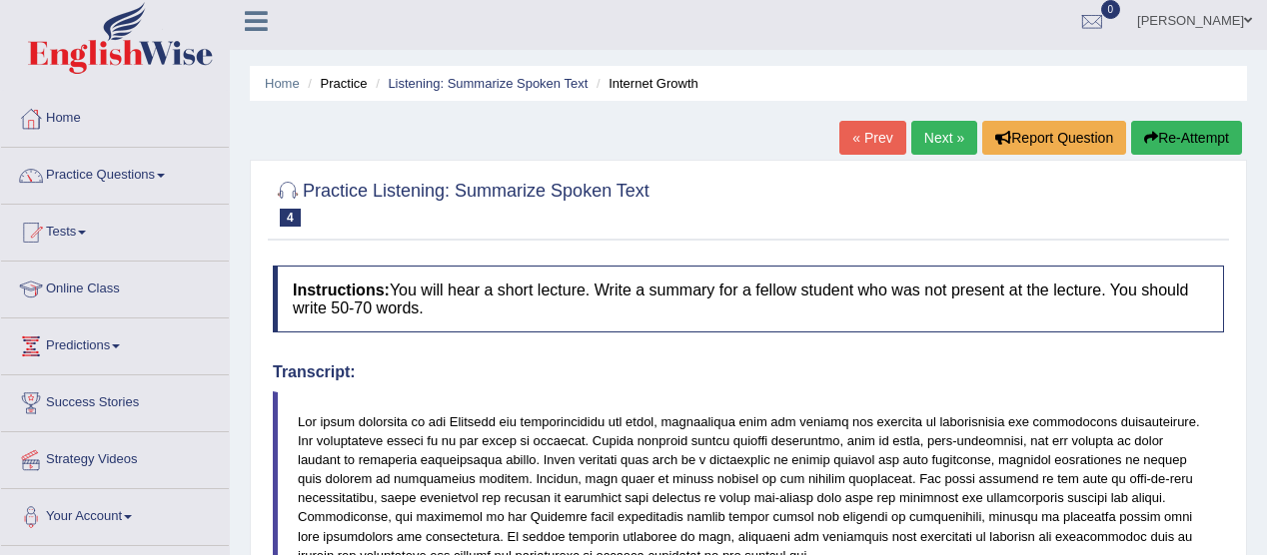
scroll to position [0, 0]
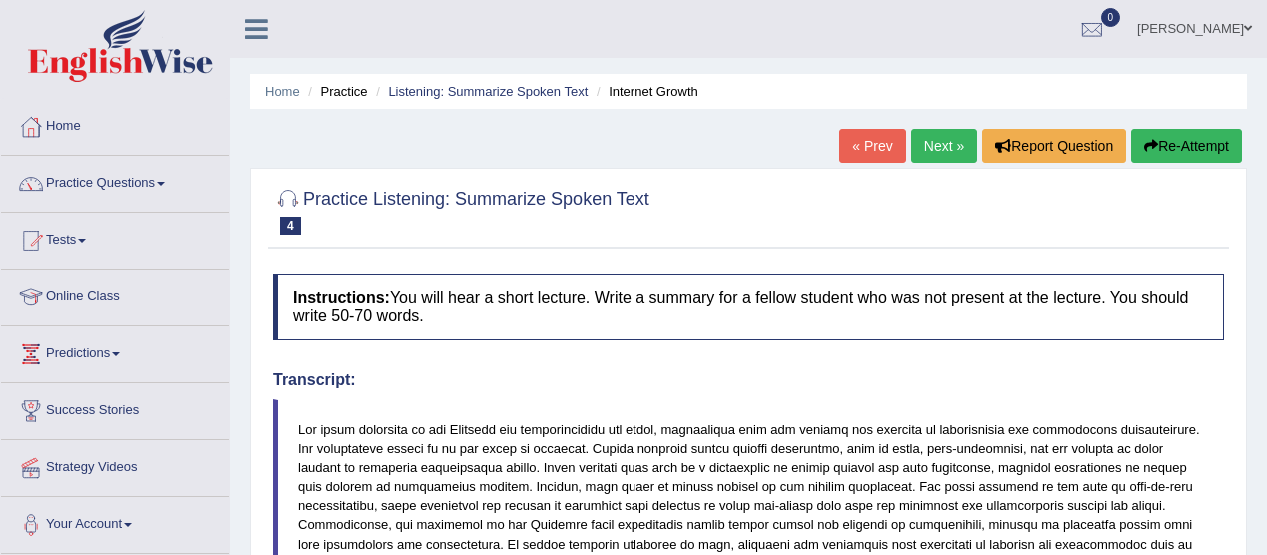
click at [938, 148] on link "Next »" at bounding box center [944, 146] width 66 height 34
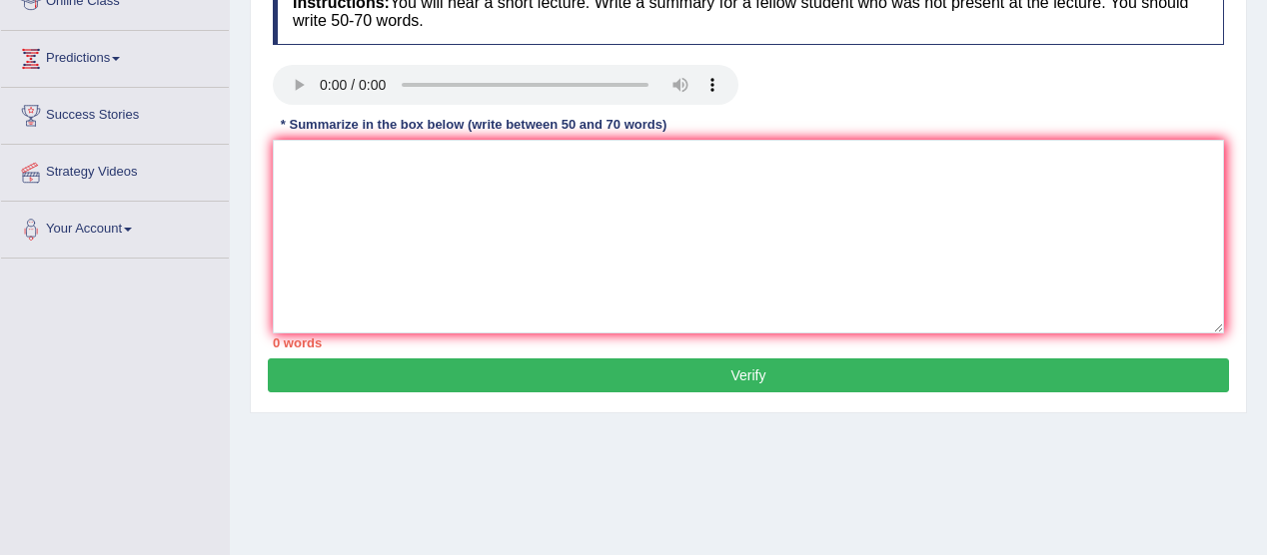
scroll to position [298, 0]
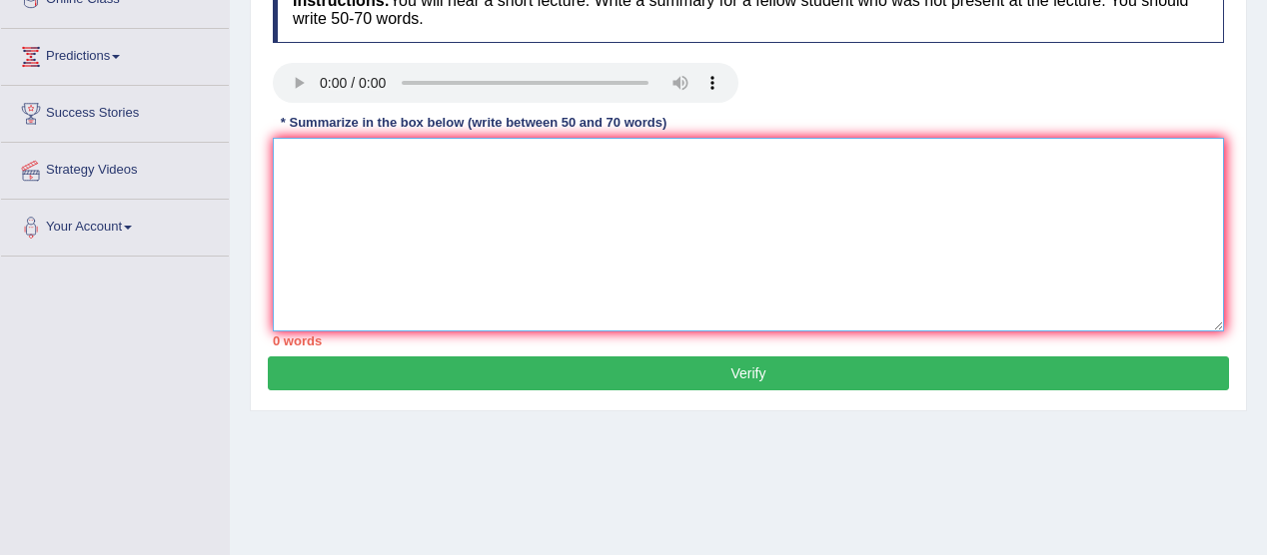
click at [318, 174] on textarea at bounding box center [748, 235] width 951 height 194
click at [298, 177] on textarea at bounding box center [748, 235] width 951 height 194
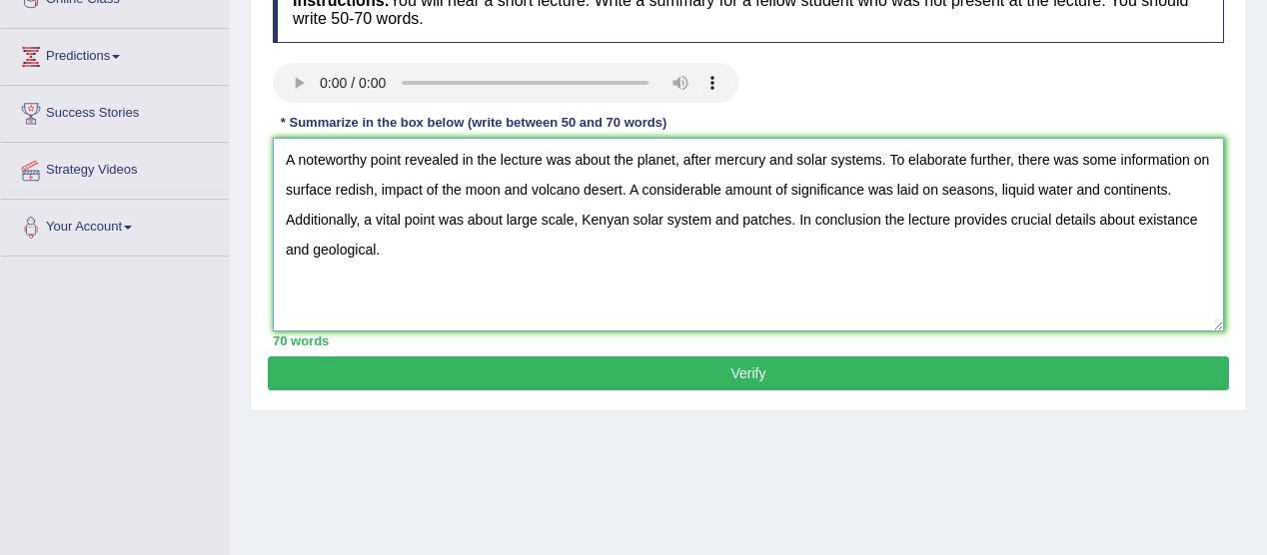
click at [773, 163] on textarea "A noteworthy point revealed in the lecture was about the planet, after mercury …" at bounding box center [748, 235] width 951 height 194
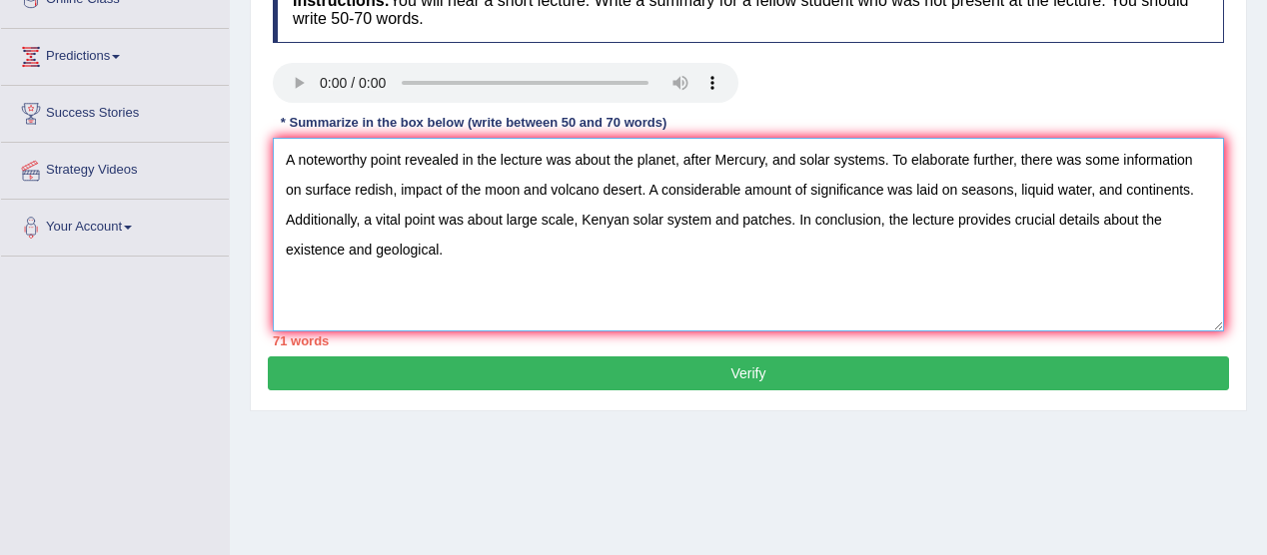
paste textarea "the large-scale Kenyan solar system and its"
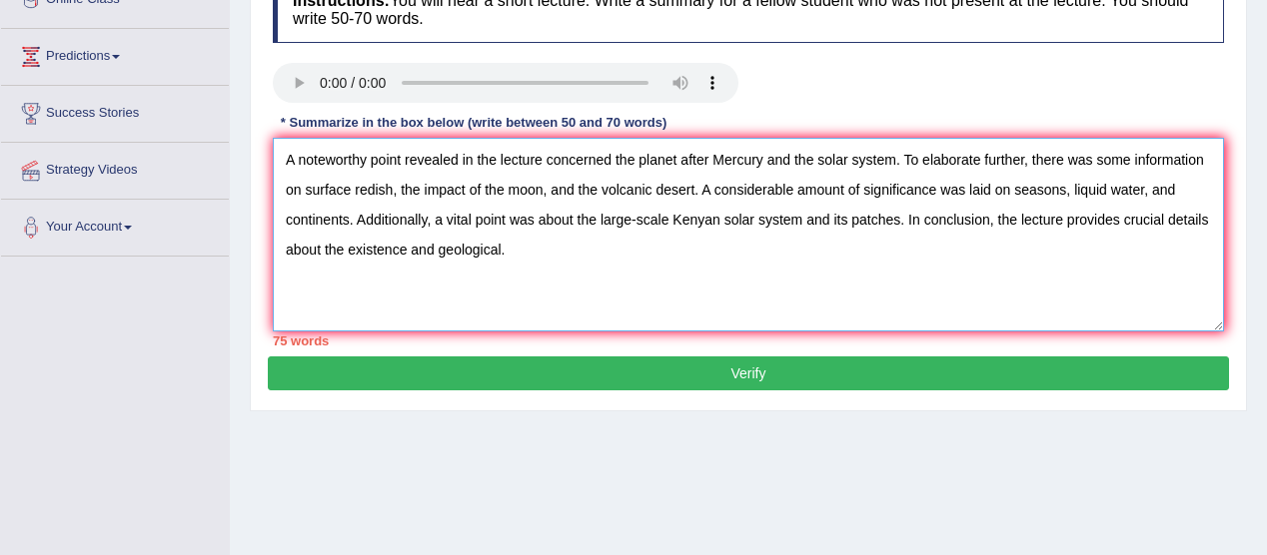
click at [621, 157] on textarea "A noteworthy point revealed in the lecture concerned the planet after Mercury a…" at bounding box center [748, 235] width 951 height 194
click at [610, 161] on textarea "A noteworthy point revealed in the lecture concerned the planet after Mercury a…" at bounding box center [748, 235] width 951 height 194
click at [667, 221] on textarea "A noteworthy point revealed in the lecture was about the planet after Mercury a…" at bounding box center [748, 235] width 951 height 194
click at [805, 217] on textarea "A noteworthy point revealed in the lecture was about the planet after Mercury a…" at bounding box center [748, 235] width 951 height 194
click at [673, 228] on textarea "A noteworthy point revealed in the lecture was about the planet after Mercury a…" at bounding box center [748, 235] width 951 height 194
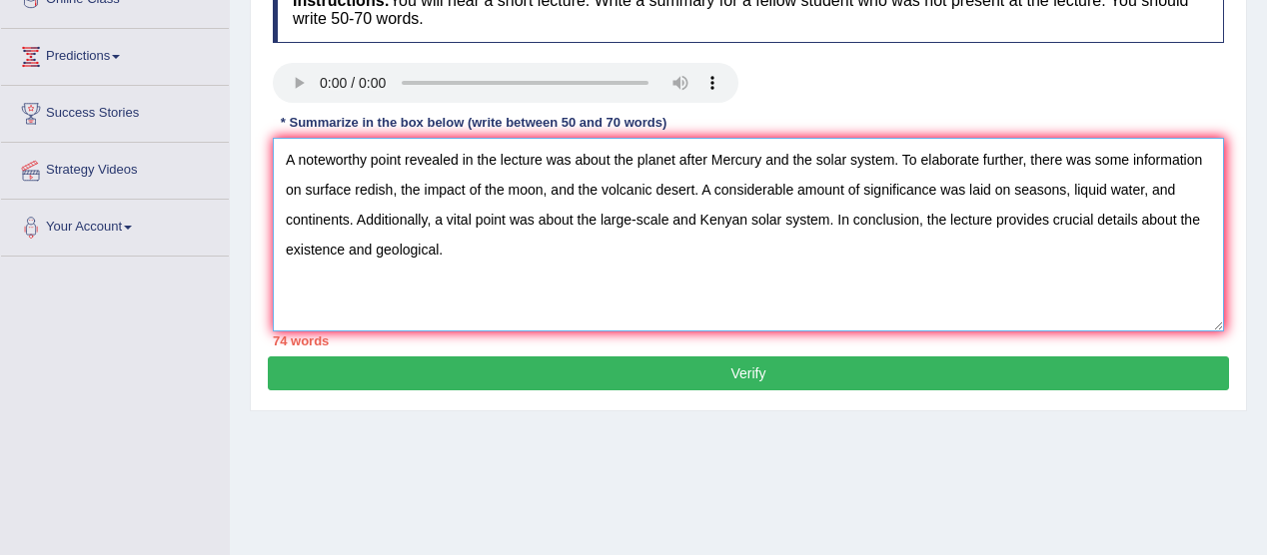
click at [378, 244] on textarea "A noteworthy point revealed in the lecture was about the planet after Mercury a…" at bounding box center [748, 235] width 951 height 194
click at [709, 156] on textarea "A noteworthy point revealed in the lecture was about the planet after Mercury a…" at bounding box center [748, 235] width 951 height 194
type textarea "A noteworthy point revealed in the lecture was about the planet Mercury and the…"
click at [743, 371] on button "Verify" at bounding box center [748, 374] width 961 height 34
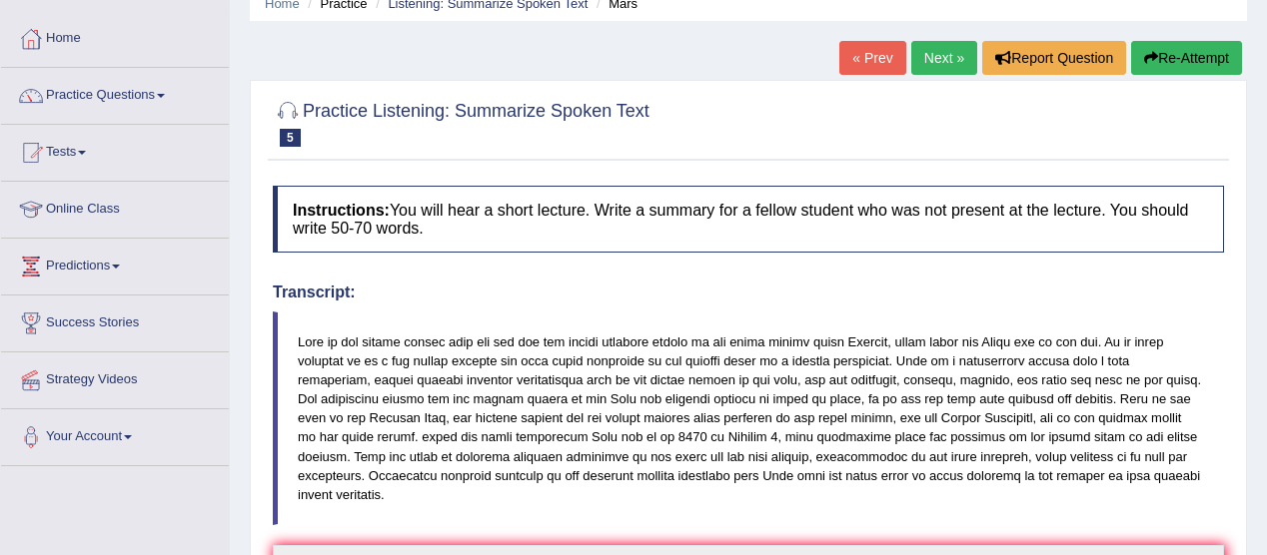
scroll to position [0, 0]
